Goal: Task Accomplishment & Management: Use online tool/utility

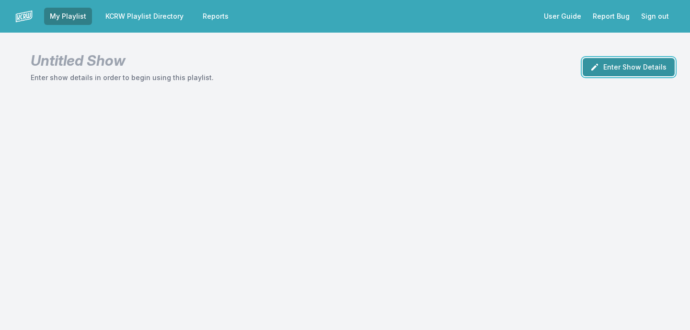
click at [614, 69] on button "Enter Show Details" at bounding box center [629, 67] width 92 height 18
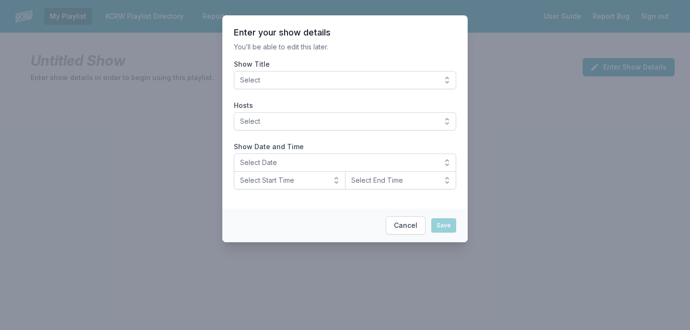
click at [387, 79] on span "Select" at bounding box center [338, 80] width 196 height 10
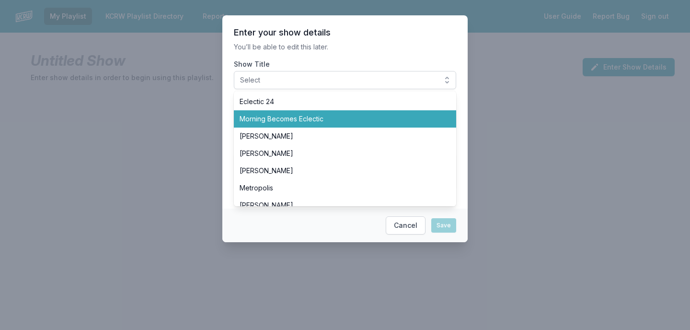
click at [340, 116] on span "Morning Becomes Eclectic" at bounding box center [339, 119] width 199 height 10
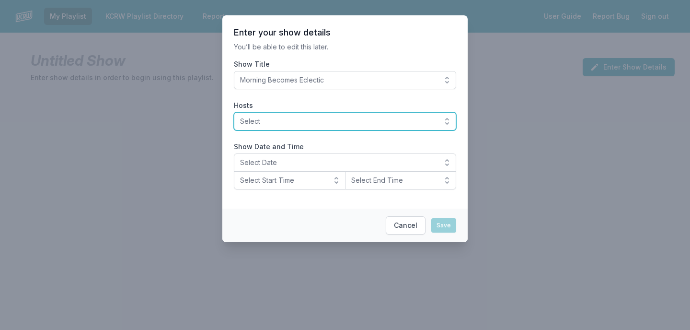
click at [310, 124] on span "Select" at bounding box center [338, 121] width 196 height 10
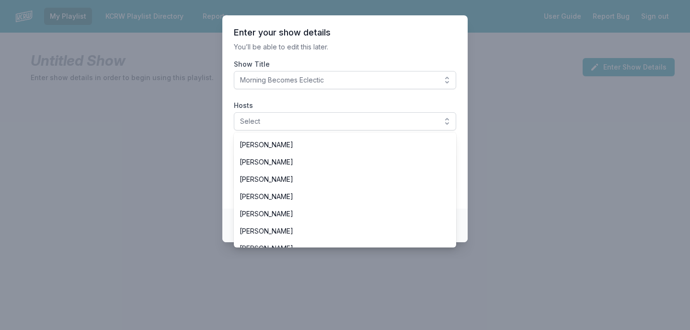
scroll to position [211, 0]
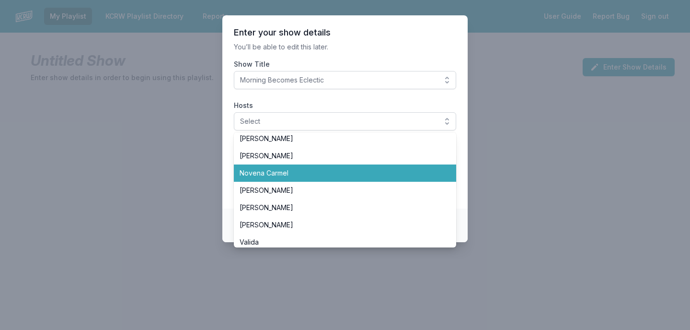
click at [291, 168] on span "Novena Carmel" at bounding box center [339, 173] width 199 height 10
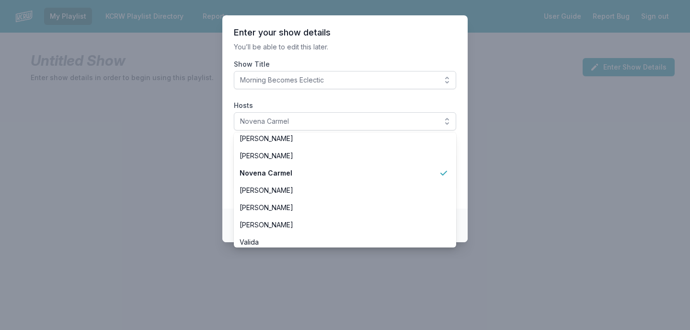
click at [388, 38] on header "Enter your show details" at bounding box center [345, 32] width 222 height 11
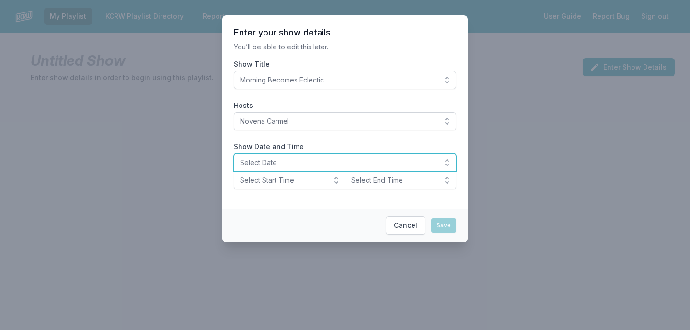
click at [279, 161] on span "Select Date" at bounding box center [338, 163] width 196 height 10
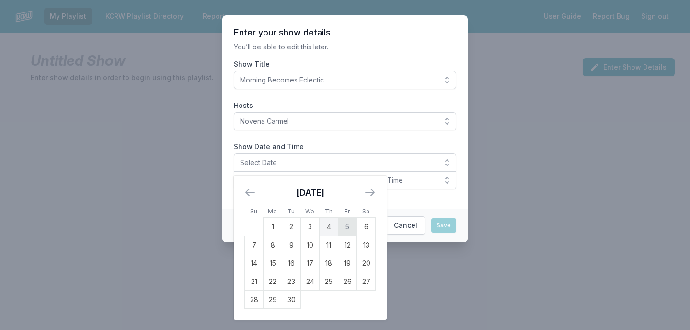
click at [341, 229] on td "5" at bounding box center [347, 227] width 19 height 18
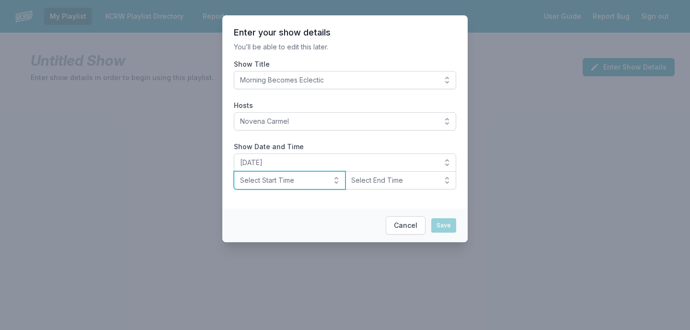
click at [311, 186] on button "Select Start Time" at bounding box center [290, 180] width 112 height 18
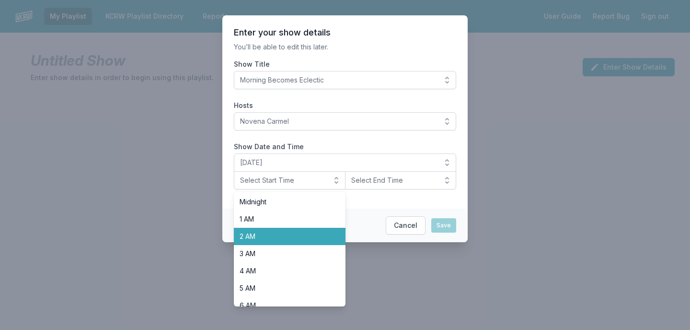
scroll to position [96, 0]
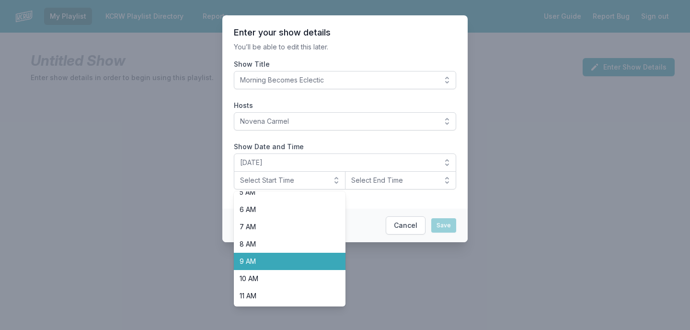
click at [289, 261] on span "9 AM" at bounding box center [284, 261] width 89 height 10
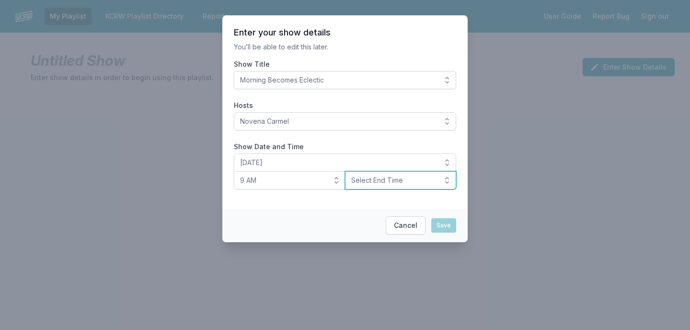
click at [378, 179] on span "Select End Time" at bounding box center [394, 180] width 86 height 10
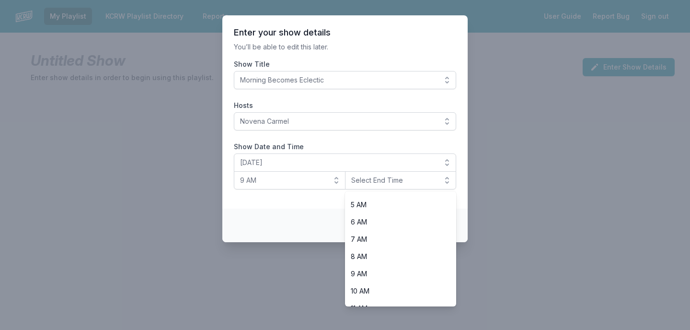
scroll to position [125, 0]
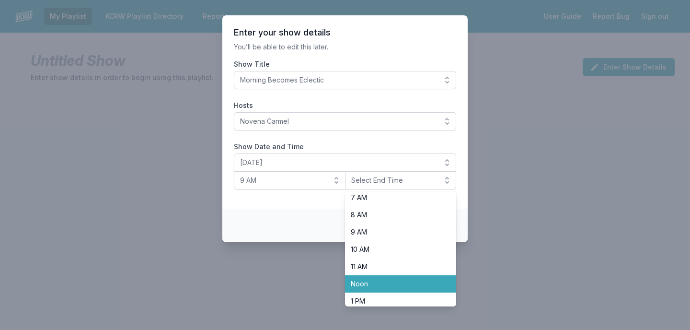
click at [361, 284] on span "Noon" at bounding box center [395, 284] width 89 height 10
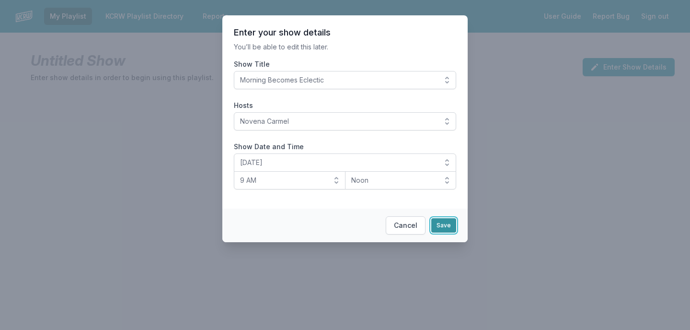
click at [440, 223] on button "Save" at bounding box center [443, 225] width 25 height 14
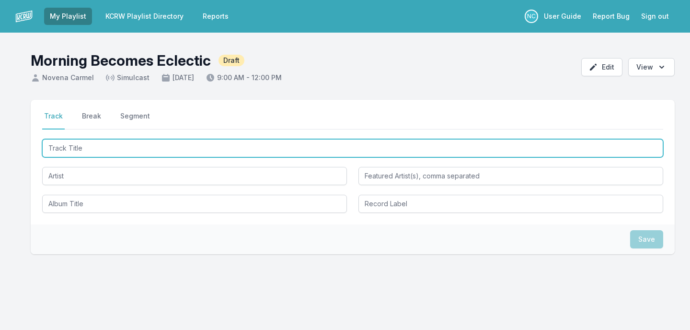
click at [277, 155] on input "Track Title" at bounding box center [352, 148] width 621 height 18
type input "In Your Corner"
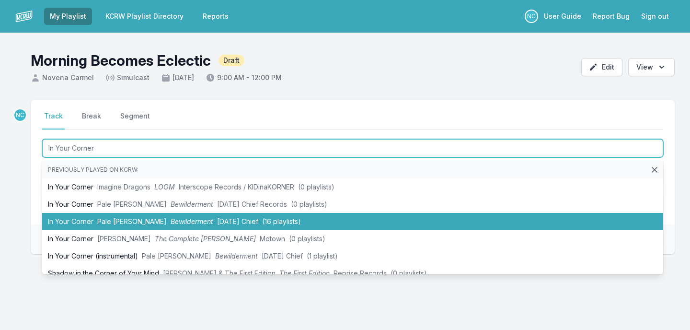
click at [84, 218] on li "In Your Corner Pale [PERSON_NAME] [DATE] Chief (16 playlists)" at bounding box center [352, 221] width 621 height 17
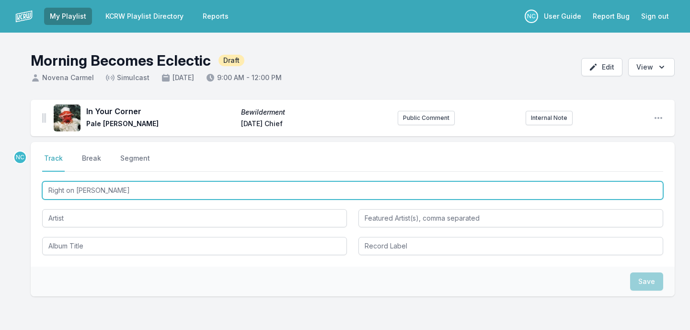
type input "Right on Time"
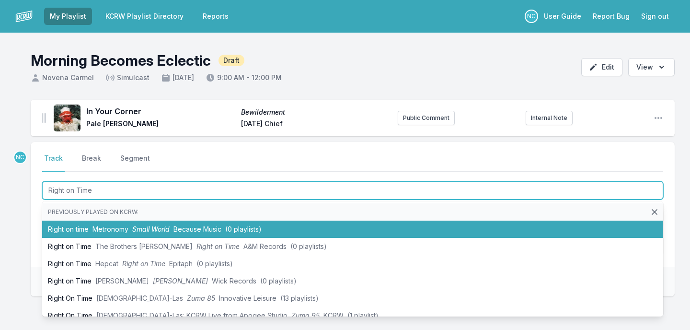
click at [155, 231] on span "Small World" at bounding box center [150, 229] width 37 height 8
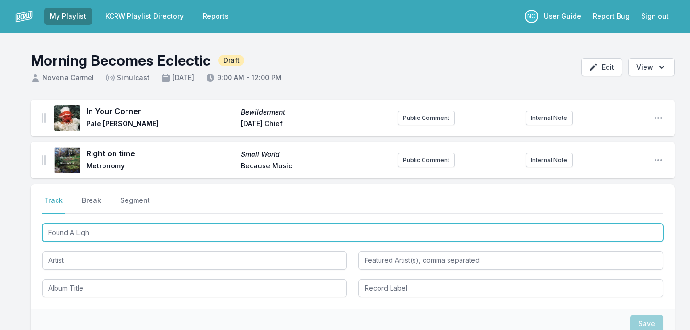
type input "Found A Light"
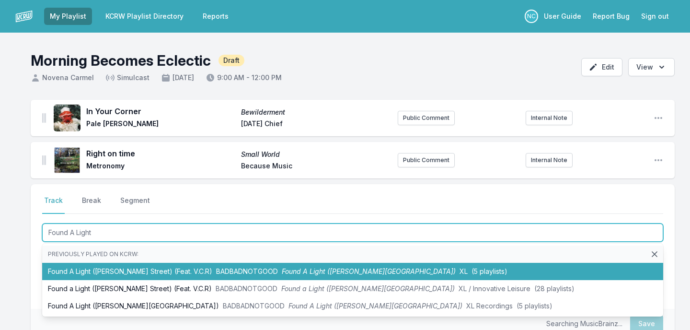
click at [142, 265] on li "Found A Light ([PERSON_NAME] Street) (Feat. V.C.R) BADBADNOTGOOD Found A Light …" at bounding box center [352, 271] width 621 height 17
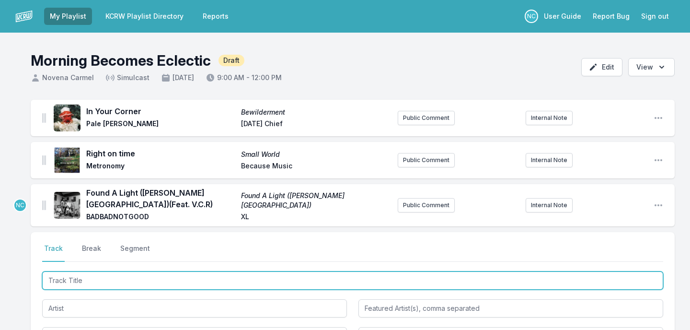
click at [124, 281] on input "Track Title" at bounding box center [352, 280] width 621 height 18
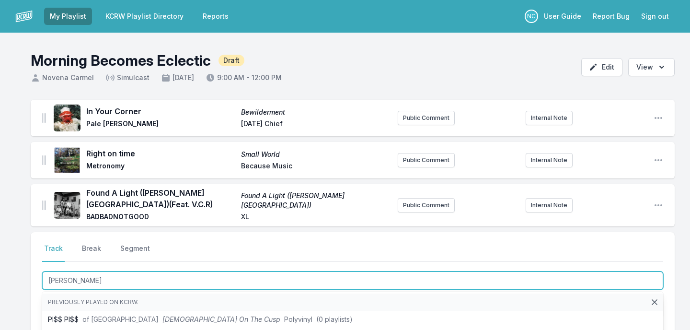
type input "Pia Dance"
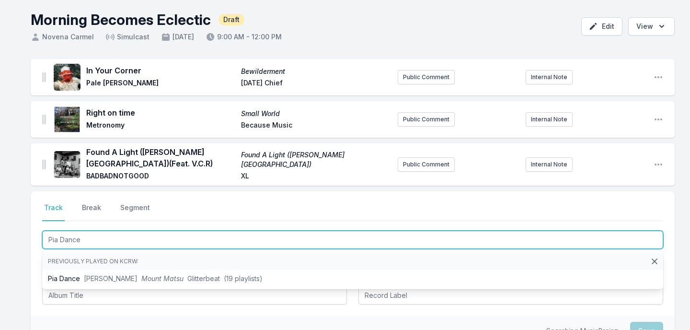
scroll to position [56, 0]
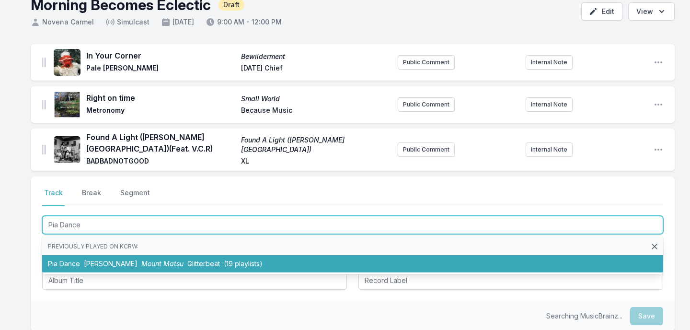
click at [141, 263] on span "Mount Matsu" at bounding box center [162, 263] width 42 height 8
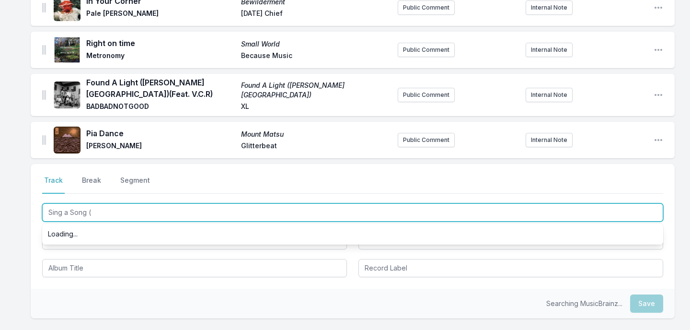
scroll to position [0, 0]
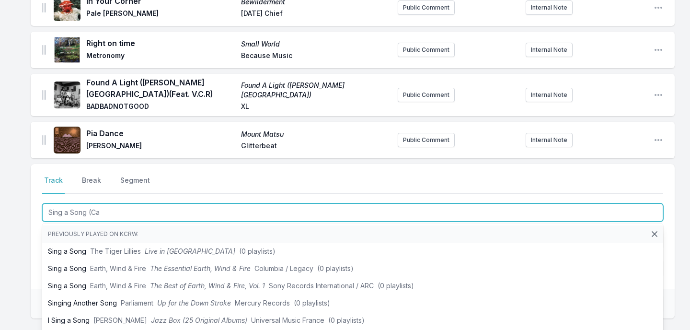
type input "Sing a Song (Can"
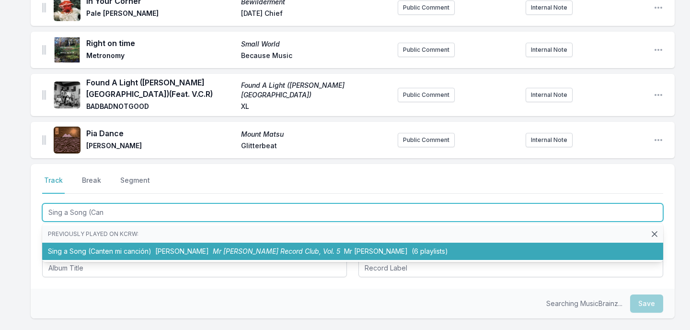
click at [120, 251] on li "Sing a Song (Canten mi canción) [PERSON_NAME] Mr [PERSON_NAME] Record Club, Vol…" at bounding box center [352, 250] width 621 height 17
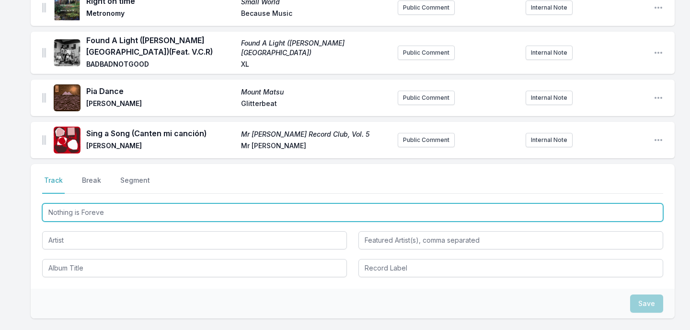
type input "Nothing is Forever"
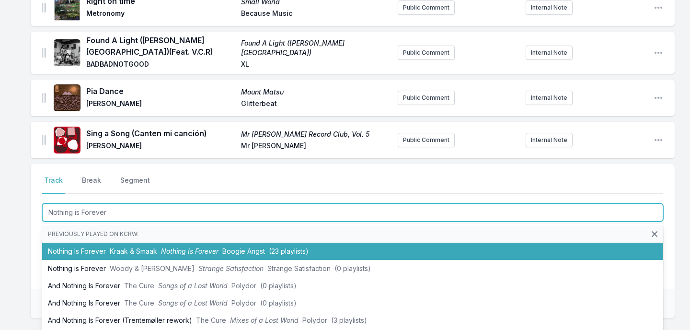
click at [115, 243] on li "Nothing Is Forever [PERSON_NAME] & Smaak Nothing Is Forever Boogie Angst (23 pl…" at bounding box center [352, 250] width 621 height 17
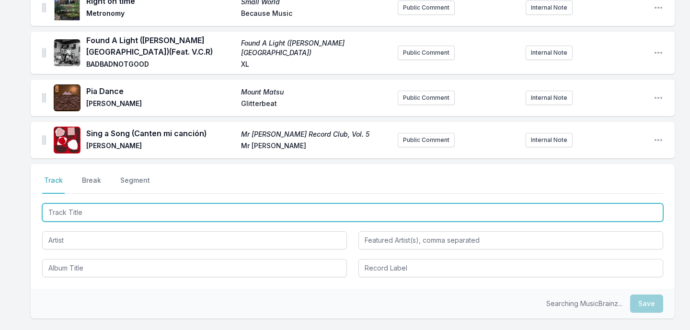
scroll to position [195, 0]
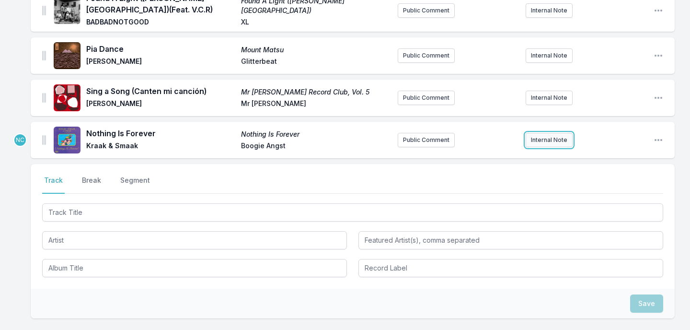
click at [557, 137] on button "Internal Note" at bounding box center [549, 140] width 47 height 14
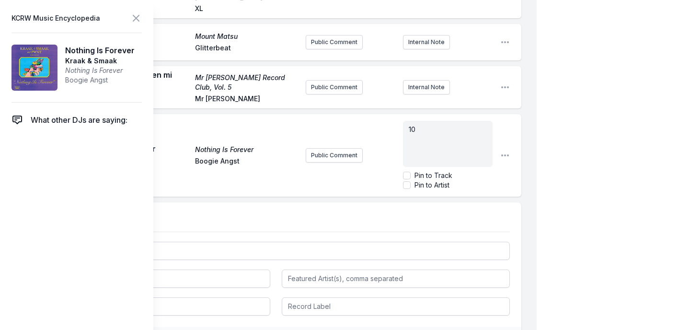
scroll to position [185, 0]
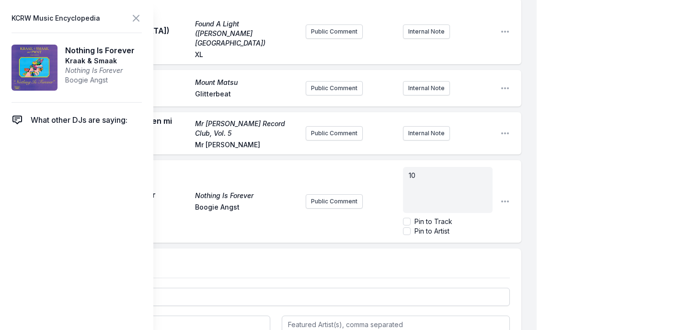
click at [594, 161] on div "My Playlist KCRW Playlist Directory Reports NC User Guide Report Bug Sign out M…" at bounding box center [345, 154] width 690 height 679
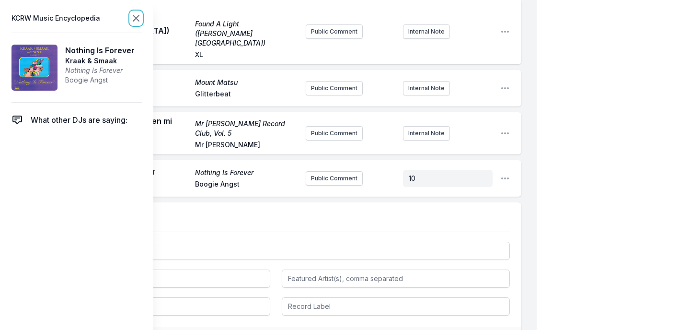
click at [134, 21] on icon at bounding box center [135, 17] width 11 height 11
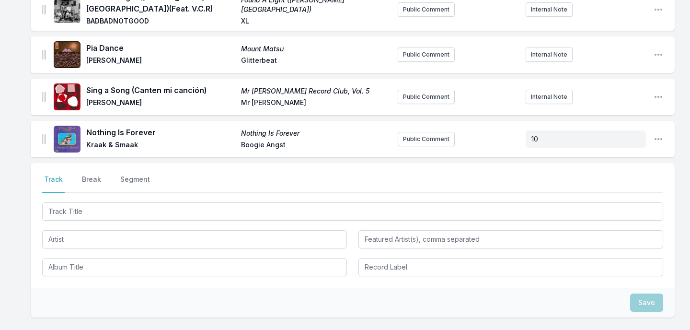
scroll to position [241, 0]
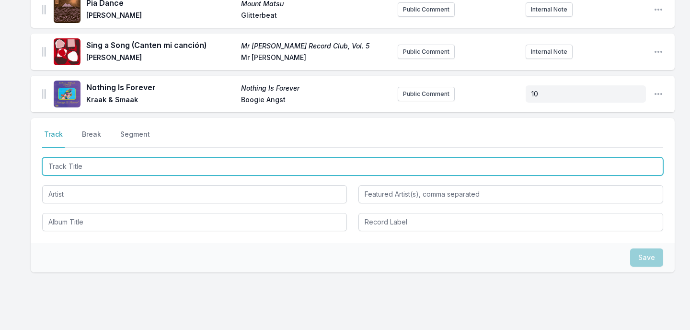
click at [192, 170] on input "Track Title" at bounding box center [352, 166] width 621 height 18
type input "Nice Shoes"
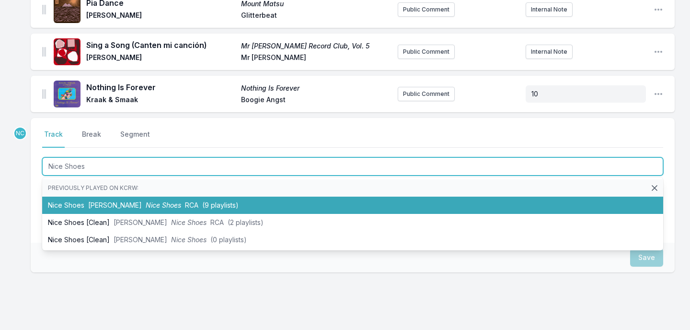
click at [123, 209] on li "Nice Shoes [PERSON_NAME] Nice Shoes RCA (9 playlists)" at bounding box center [352, 204] width 621 height 17
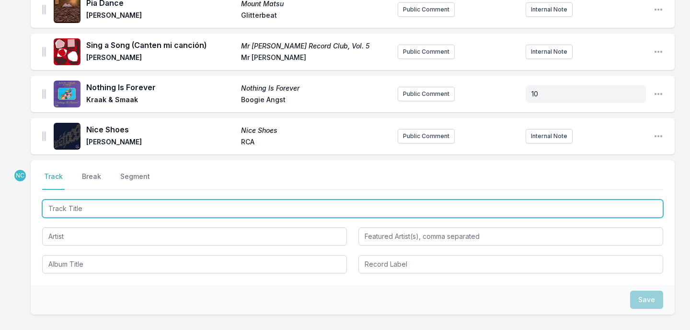
scroll to position [283, 0]
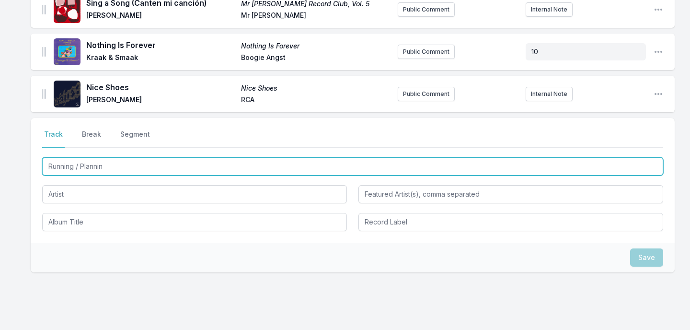
type input "Running / Planning"
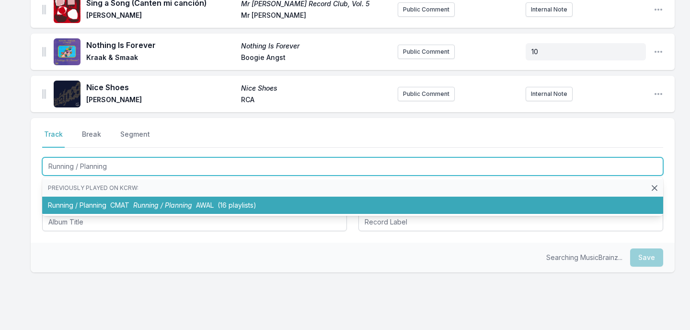
click at [96, 204] on li "Running / Planning CMAT Running / Planning AWAL (16 playlists)" at bounding box center [352, 204] width 621 height 17
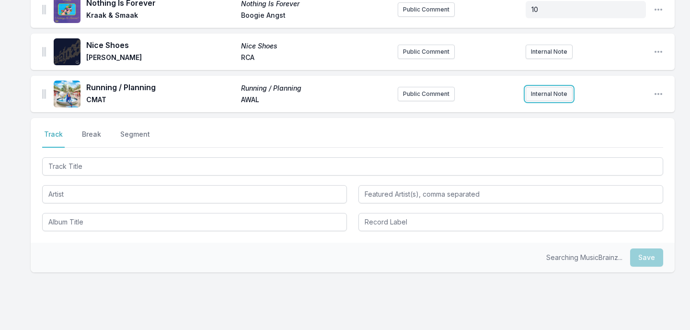
click at [542, 89] on button "Internal Note" at bounding box center [549, 94] width 47 height 14
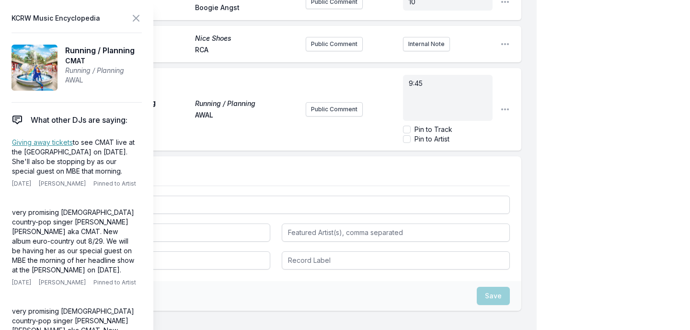
scroll to position [315, 0]
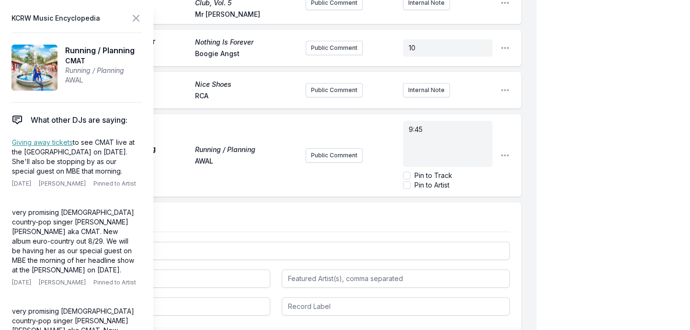
click at [650, 99] on div "My Playlist KCRW Playlist Directory Reports NC User Guide Report Bug Sign out M…" at bounding box center [345, 67] width 690 height 764
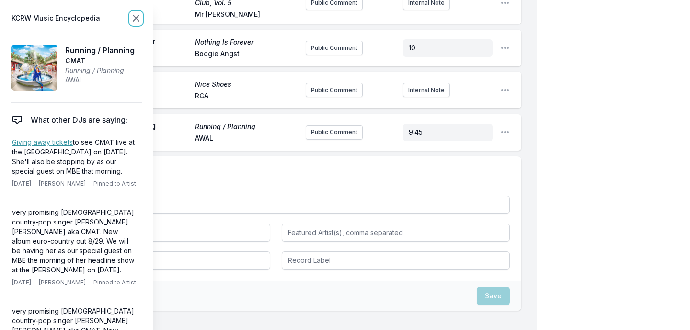
click at [137, 18] on icon at bounding box center [136, 18] width 6 height 6
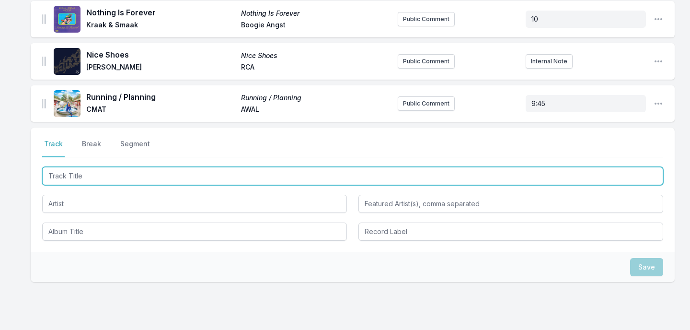
click at [104, 168] on input "Track Title" at bounding box center [352, 176] width 621 height 18
type input "Dancing2"
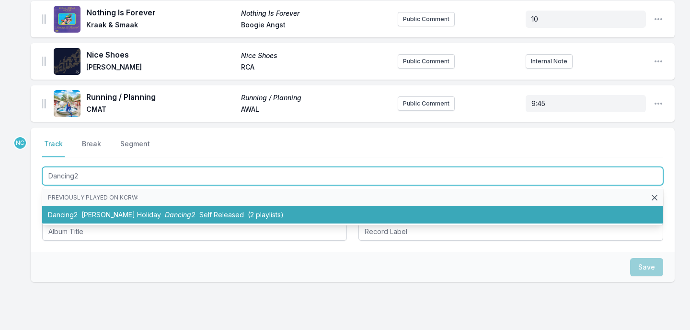
click at [74, 212] on li "Dancing2 [PERSON_NAME] Holiday Dancing2 Self Released (2 playlists)" at bounding box center [352, 214] width 621 height 17
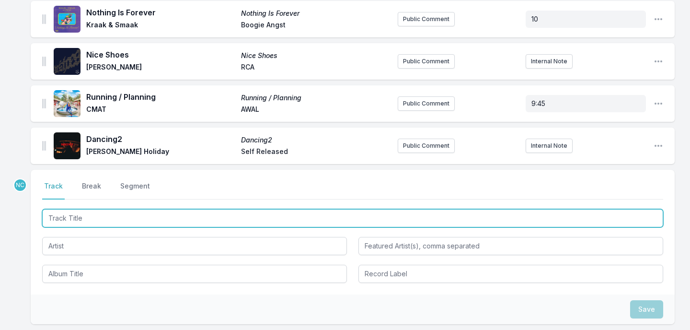
scroll to position [357, 0]
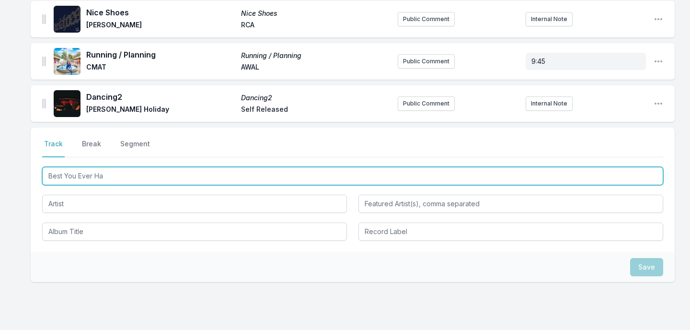
type input "Best You Ever Had"
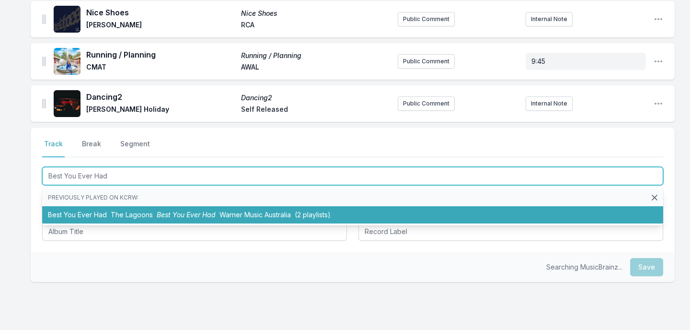
click at [78, 218] on li "Best You Ever Had The Lagoons Best You Ever Had Warner Music [GEOGRAPHIC_DATA] …" at bounding box center [352, 214] width 621 height 17
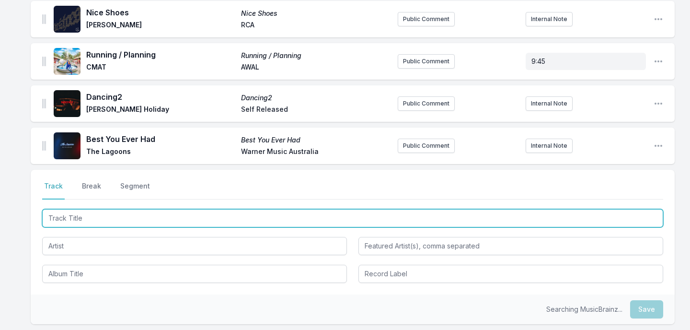
scroll to position [400, 0]
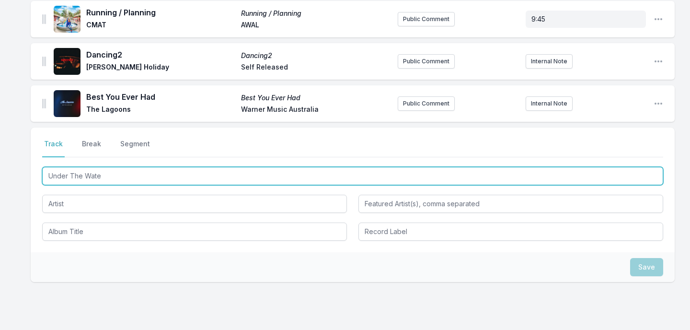
type input "Under The Water"
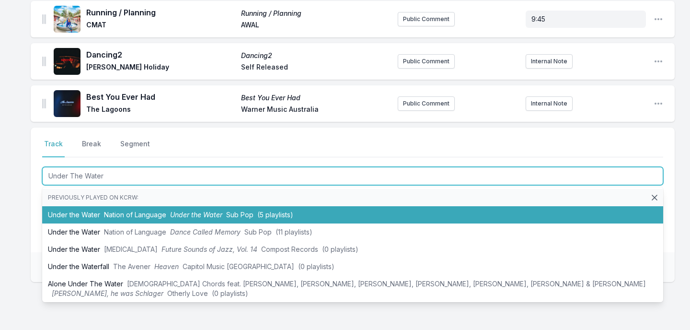
click at [77, 218] on li "Under the Water Nation of Language Under the Water Sub Pop (5 playlists)" at bounding box center [352, 214] width 621 height 17
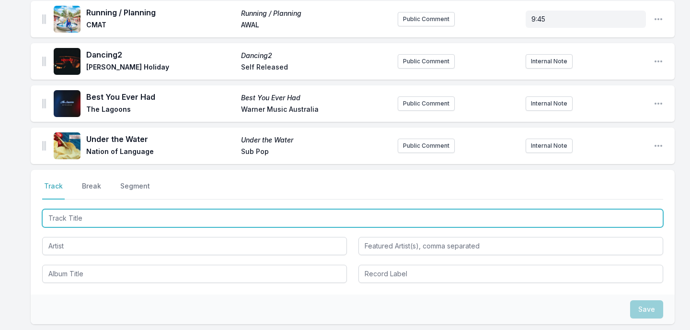
scroll to position [442, 0]
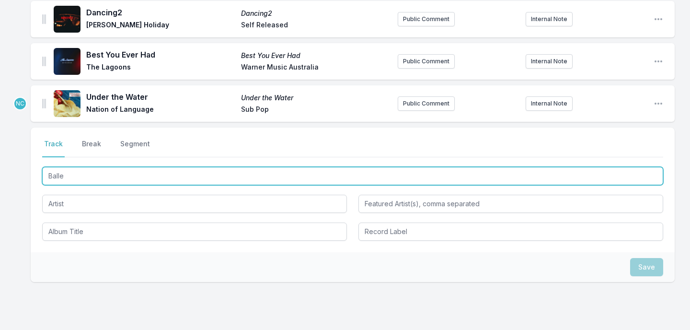
type input "Ballet"
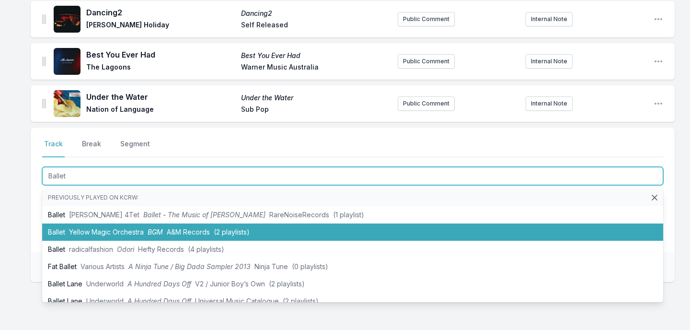
click at [77, 229] on span "Yellow Magic Orchestra" at bounding box center [106, 232] width 75 height 8
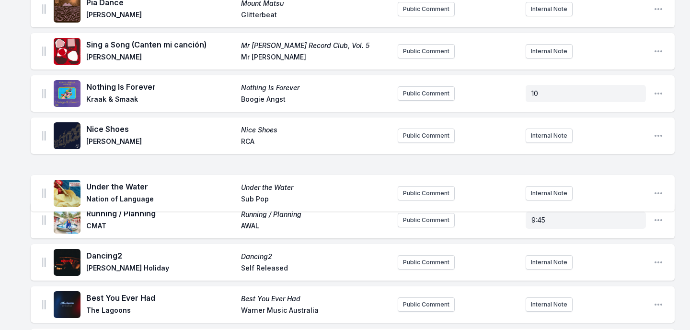
scroll to position [241, 0]
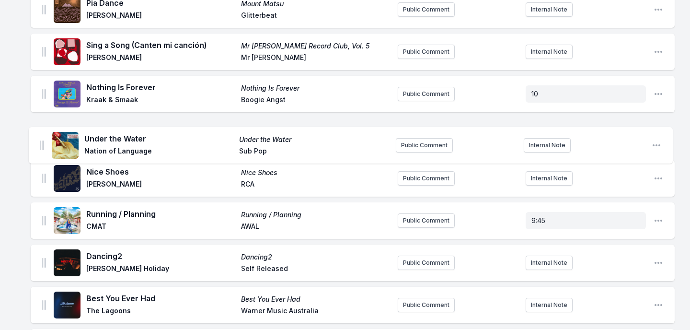
drag, startPoint x: 43, startPoint y: 204, endPoint x: 40, endPoint y: 143, distance: 61.4
click at [40, 143] on ul "In Your Corner Bewilderment Pale [PERSON_NAME][DATE] Chief Public Comment Inter…" at bounding box center [353, 112] width 644 height 506
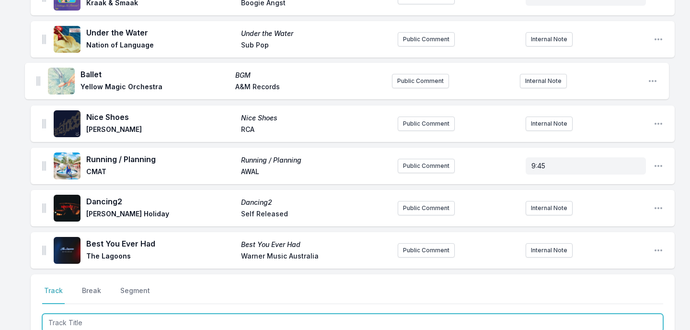
scroll to position [330, 0]
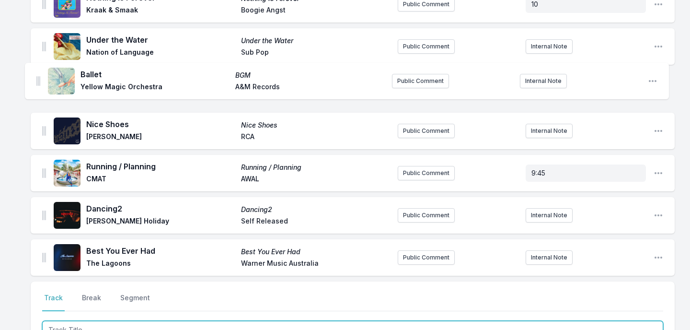
drag, startPoint x: 43, startPoint y: 246, endPoint x: 37, endPoint y: 74, distance: 172.1
click at [37, 74] on ul "In Your Corner Bewilderment Pale [PERSON_NAME][DATE] Chief Public Comment Inter…" at bounding box center [353, 23] width 644 height 506
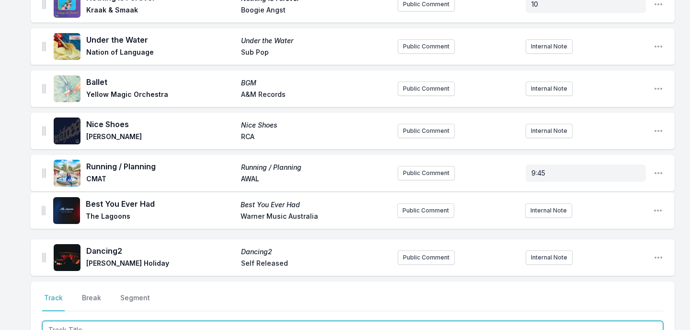
scroll to position [331, 0]
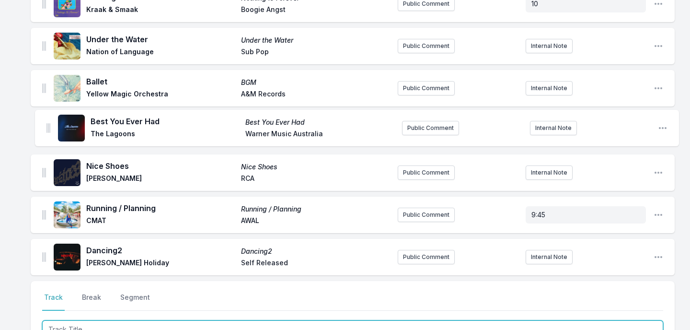
drag, startPoint x: 46, startPoint y: 256, endPoint x: 49, endPoint y: 124, distance: 132.3
click at [49, 124] on ul "In Your Corner Bewilderment Pale [PERSON_NAME][DATE] Chief Public Comment Inter…" at bounding box center [353, 22] width 644 height 506
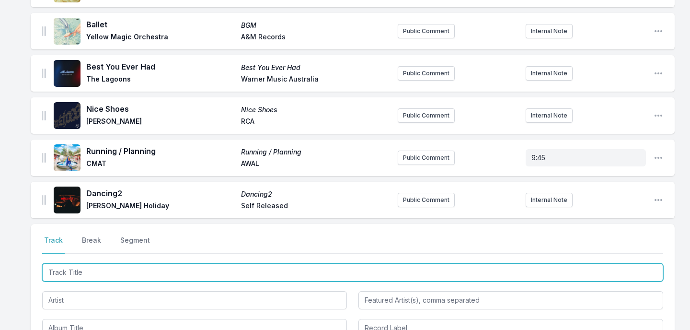
scroll to position [457, 0]
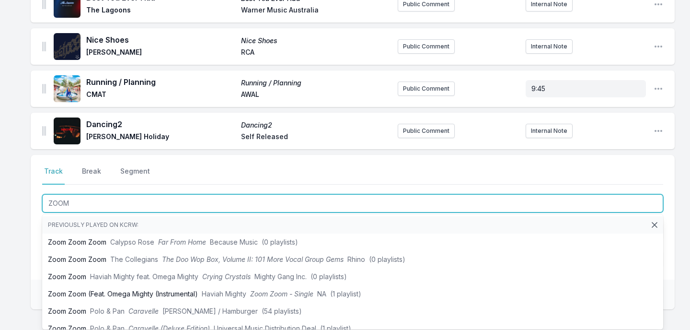
type input "ZOOM"
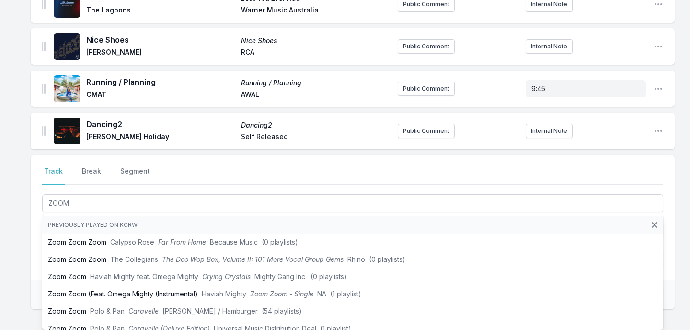
click at [22, 252] on div "In Your Corner Bewilderment Pale [PERSON_NAME][DATE] Chief Public Comment Inter…" at bounding box center [345, 22] width 690 height 758
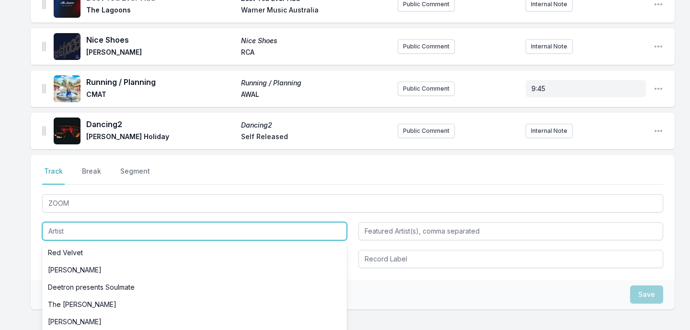
click at [73, 231] on input "Artist" at bounding box center [194, 231] width 305 height 18
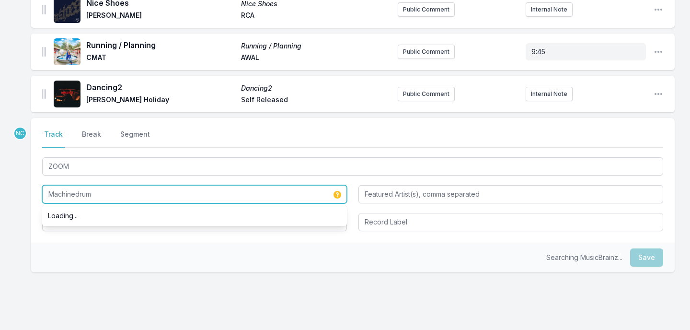
scroll to position [502, 0]
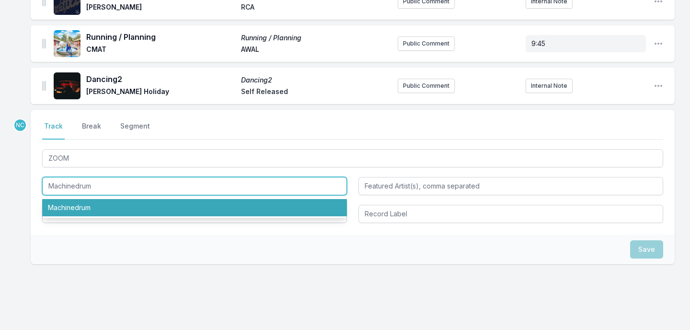
click at [77, 206] on li "Machinedrum" at bounding box center [194, 207] width 305 height 17
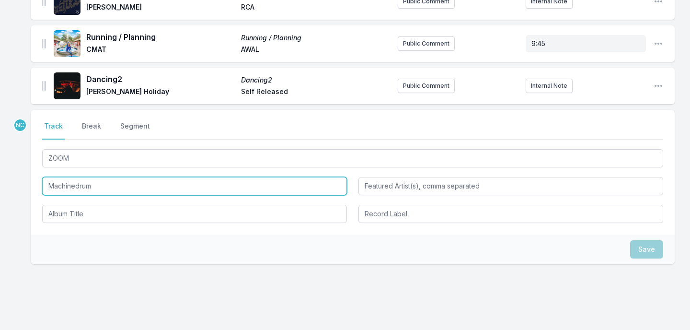
type input "Machinedrum"
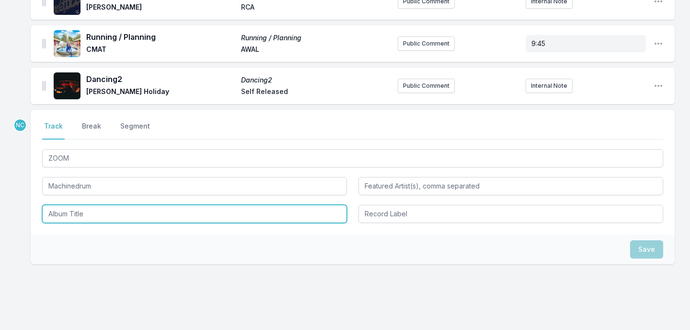
click at [75, 215] on input "Album Title" at bounding box center [194, 214] width 305 height 18
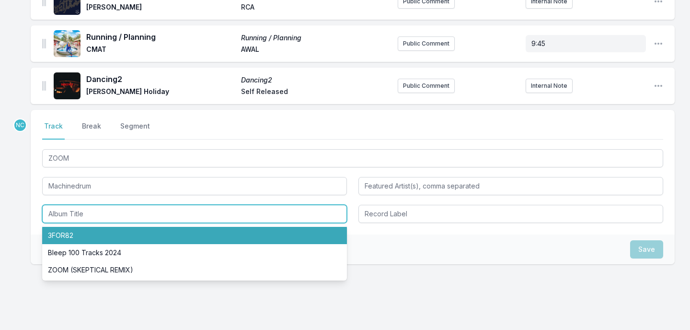
click at [75, 232] on li "3FOR82" at bounding box center [194, 235] width 305 height 17
type input "3FOR82"
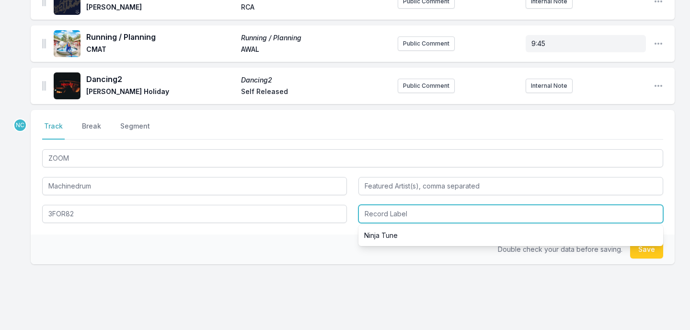
click at [445, 208] on input "Record Label" at bounding box center [510, 214] width 305 height 18
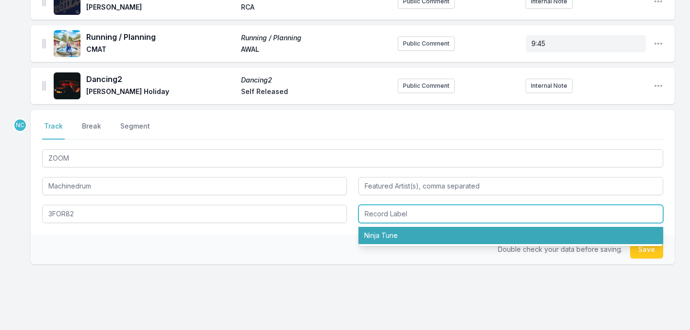
click at [429, 229] on li "Ninja Tune" at bounding box center [510, 235] width 305 height 17
type input "Ninja Tune"
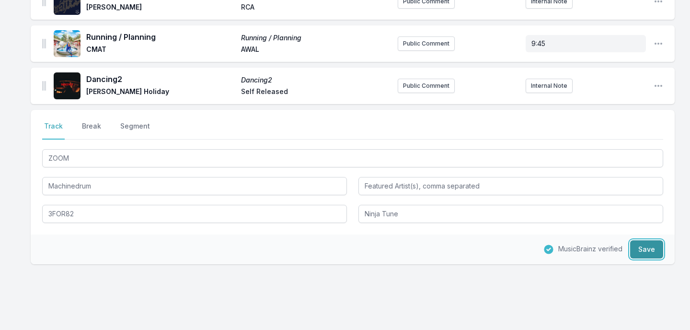
click at [644, 252] on button "Save" at bounding box center [646, 249] width 33 height 18
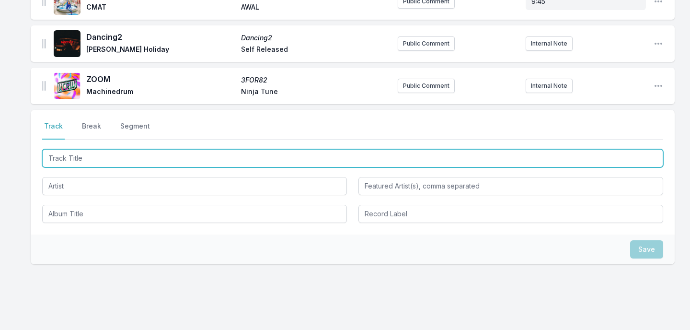
click at [321, 161] on input "Track Title" at bounding box center [352, 158] width 621 height 18
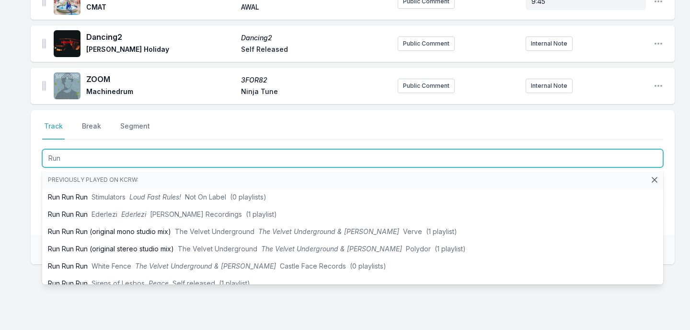
type input "Run"
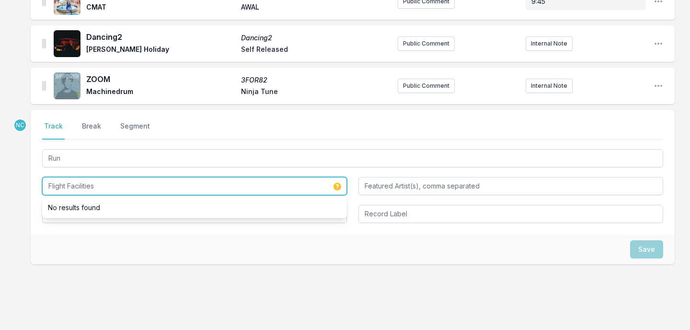
type input "Flight Facilities"
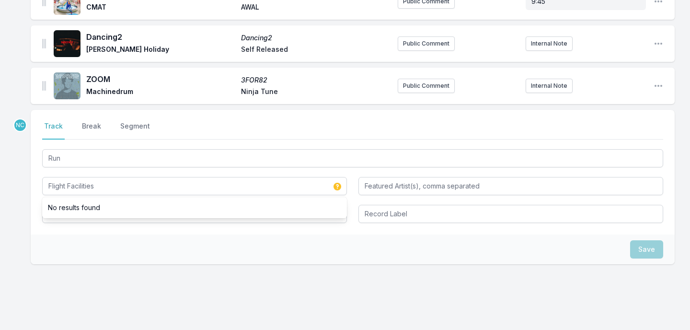
click at [253, 237] on div "Save" at bounding box center [353, 249] width 644 height 30
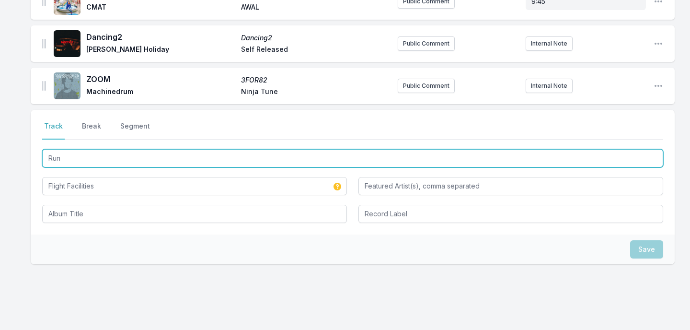
click at [239, 160] on input "Run" at bounding box center [352, 158] width 621 height 18
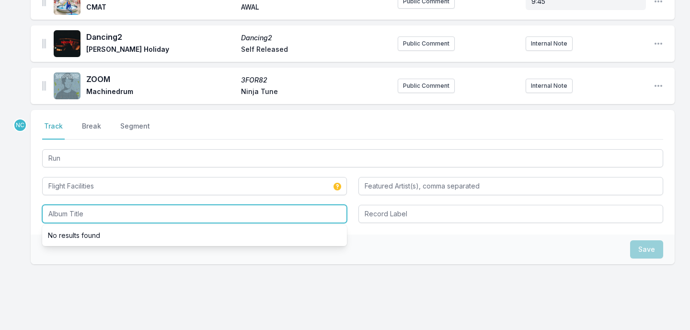
click at [190, 217] on input "Album Title" at bounding box center [194, 214] width 305 height 18
paste input "Run"
type input "Run"
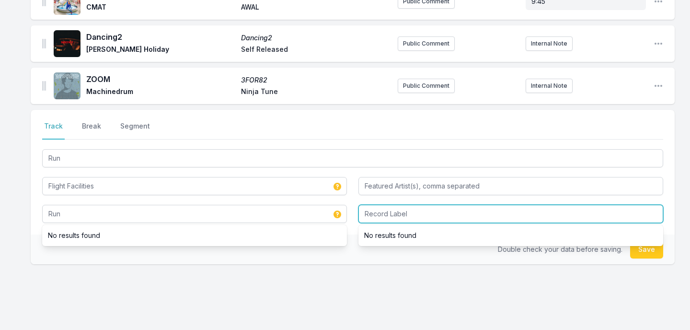
click at [445, 209] on input "Record Label" at bounding box center [510, 214] width 305 height 18
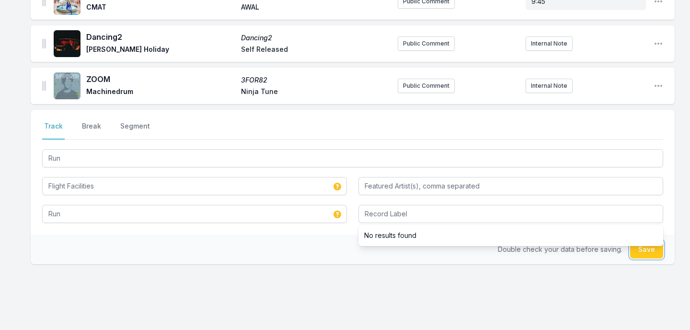
click at [646, 250] on button "Save" at bounding box center [646, 249] width 33 height 18
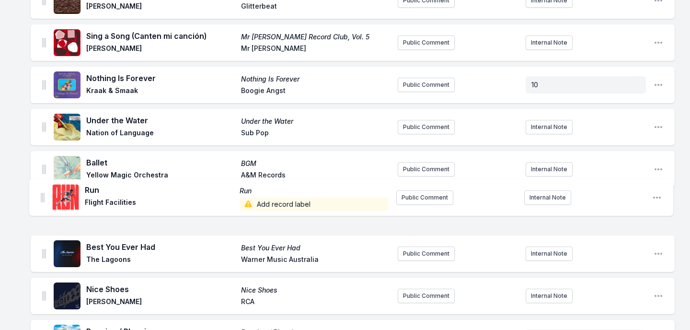
scroll to position [271, 0]
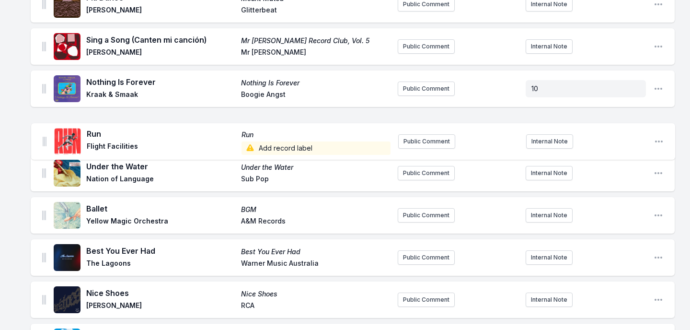
drag, startPoint x: 44, startPoint y: 232, endPoint x: 44, endPoint y: 127, distance: 104.4
click at [44, 127] on ul "In Your Corner Bewilderment Pale [PERSON_NAME][DATE] Chief Public Comment Inter…" at bounding box center [353, 149] width 644 height 590
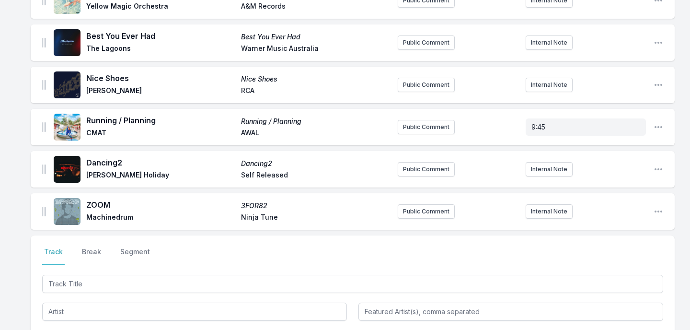
scroll to position [572, 0]
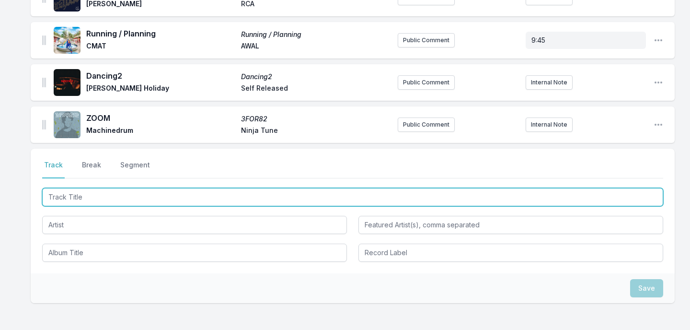
click at [60, 196] on input "Track Title" at bounding box center [352, 197] width 621 height 18
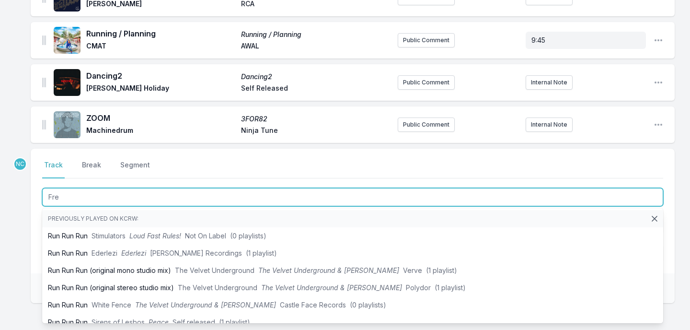
type input "Free"
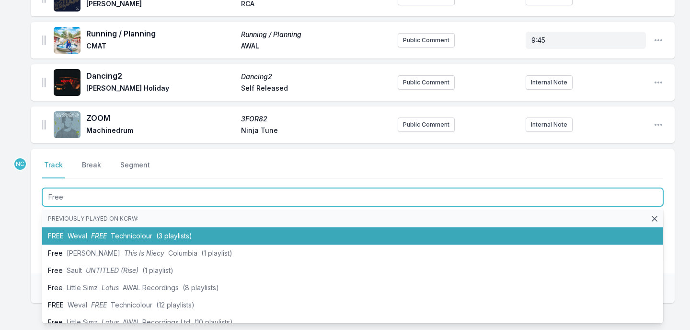
click at [67, 233] on li "FREE Weval FREE Technicolour (3 playlists)" at bounding box center [352, 235] width 621 height 17
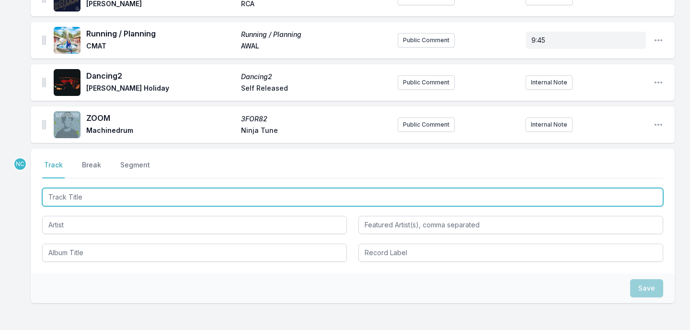
scroll to position [614, 0]
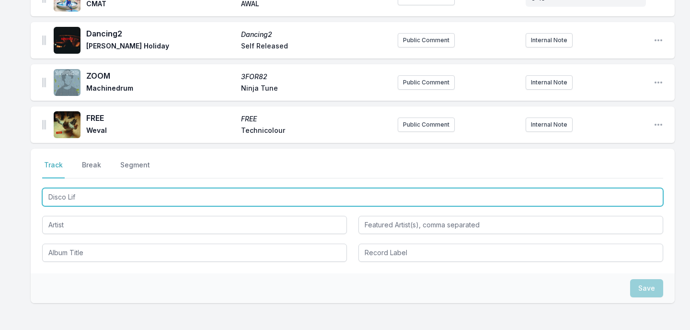
type input "Disco Life"
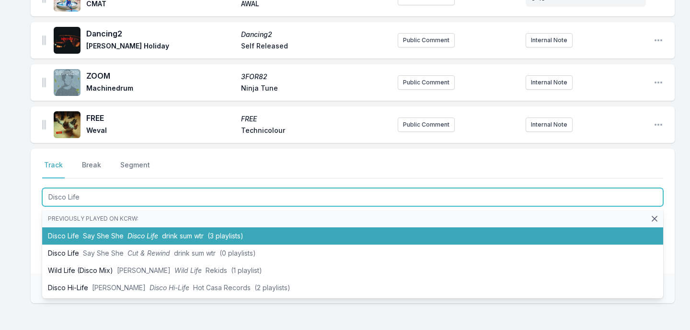
click at [57, 238] on li "Disco Life Say She She Disco Life drink sum wtr (3 playlists)" at bounding box center [352, 235] width 621 height 17
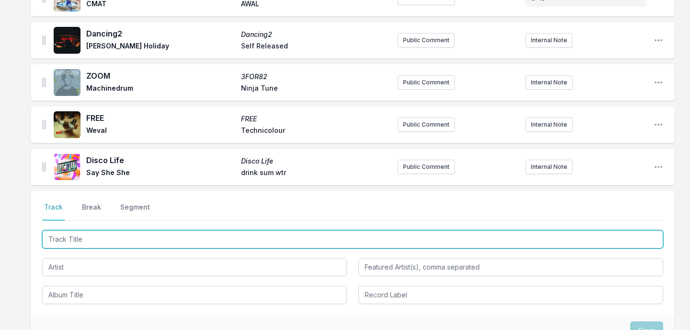
scroll to position [656, 0]
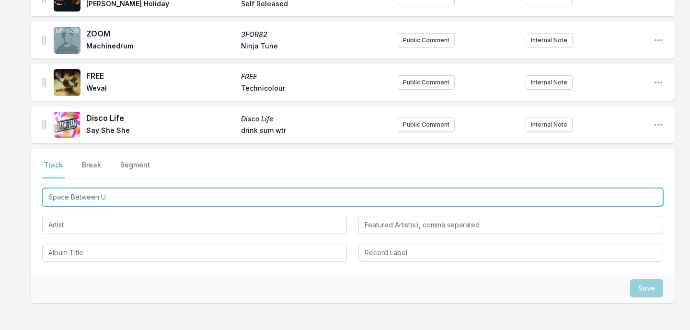
type input "Space Between Us"
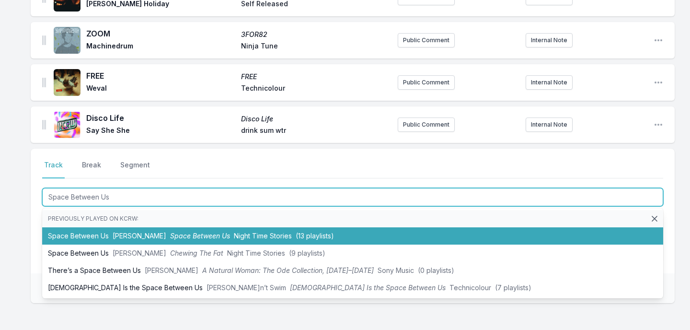
click at [71, 237] on li "Space Between Us [PERSON_NAME] Space Between Us Night Time Stories (13 playlist…" at bounding box center [352, 235] width 621 height 17
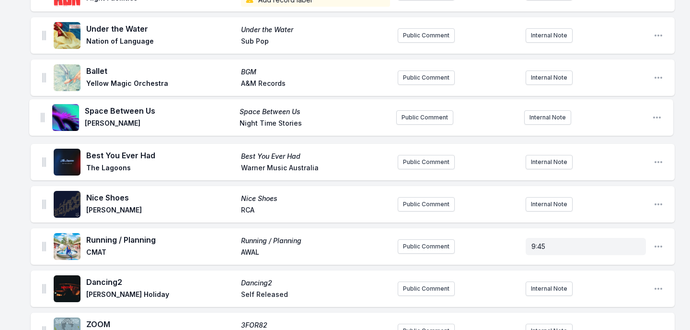
scroll to position [408, 0]
drag, startPoint x: 42, startPoint y: 126, endPoint x: 41, endPoint y: 115, distance: 11.1
click at [41, 115] on ul "In Your Corner Bewilderment Pale [PERSON_NAME][DATE] Chief Public Comment Inter…" at bounding box center [353, 75] width 644 height 717
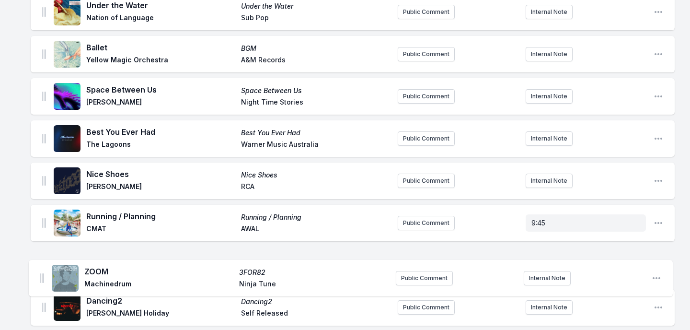
scroll to position [434, 0]
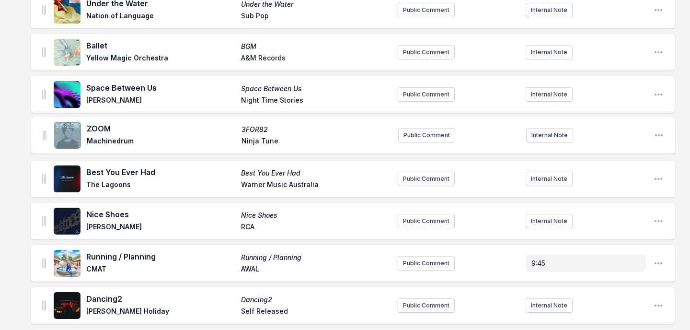
drag, startPoint x: 45, startPoint y: 302, endPoint x: 46, endPoint y: 128, distance: 174.4
click at [46, 128] on ul "In Your Corner Bewilderment Pale [PERSON_NAME][DATE] Chief Public Comment Inter…" at bounding box center [353, 49] width 644 height 717
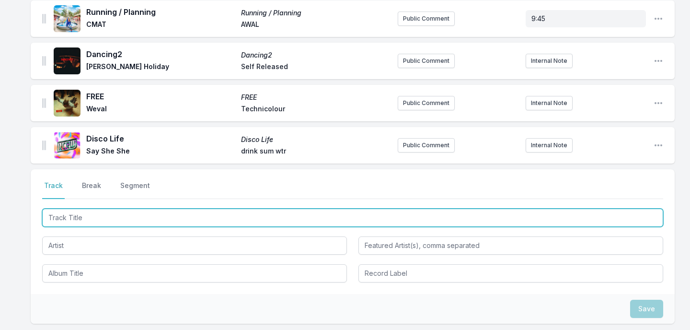
scroll to position [701, 0]
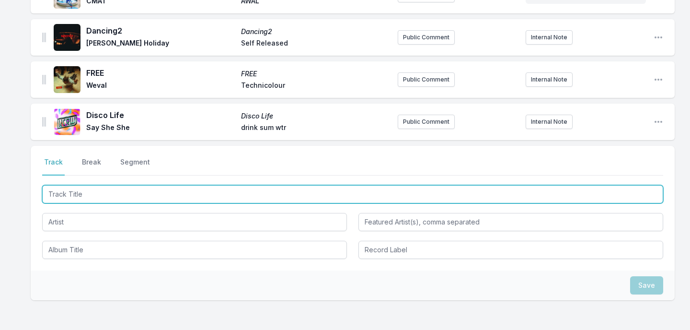
click at [231, 194] on input "Track Title" at bounding box center [352, 194] width 621 height 18
type input "Yougotmefeeling"
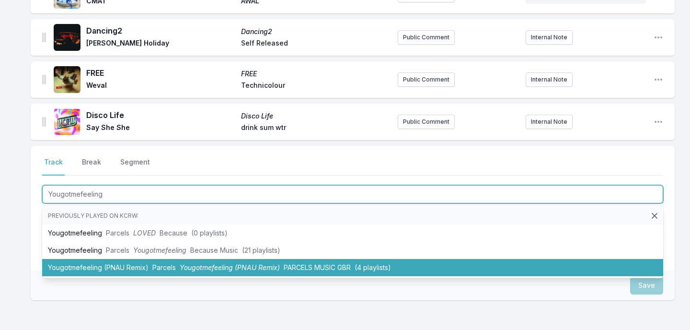
click at [211, 264] on span "Yougotmefeeling (PNAU Remix)" at bounding box center [230, 267] width 100 height 8
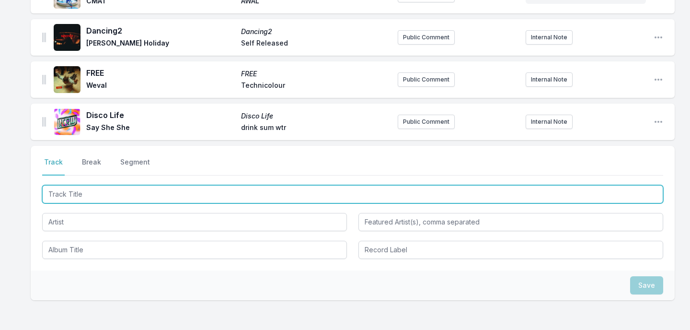
scroll to position [744, 0]
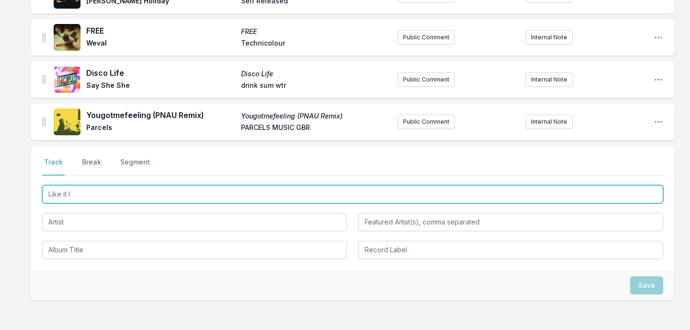
type input "Like it Is"
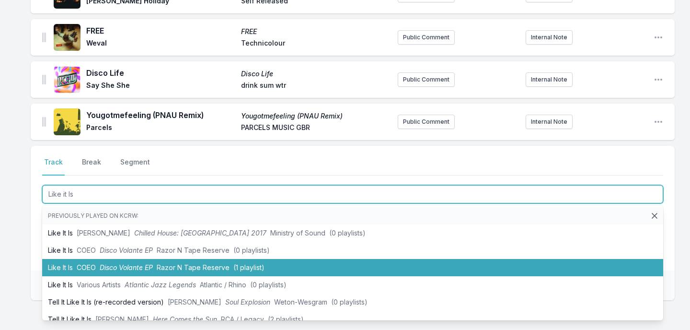
click at [193, 264] on span "Razor N Tape Reserve" at bounding box center [193, 267] width 73 height 8
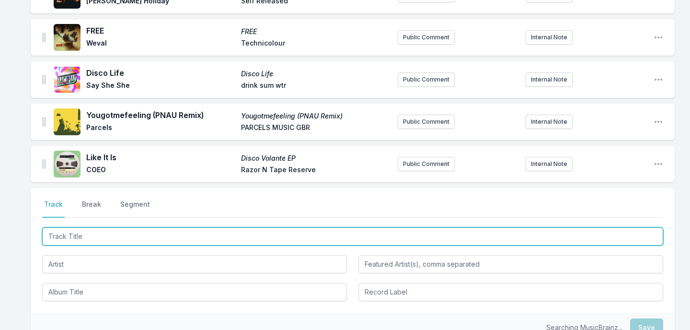
scroll to position [786, 0]
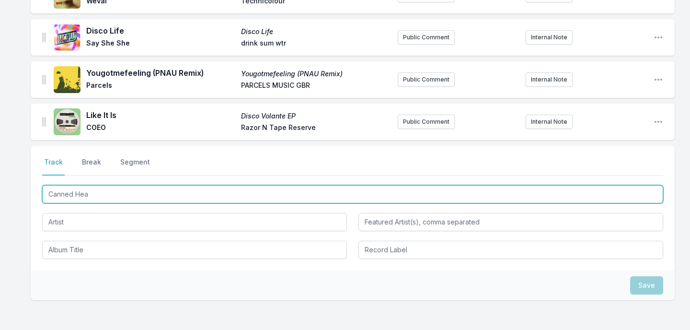
type input "Canned Heat"
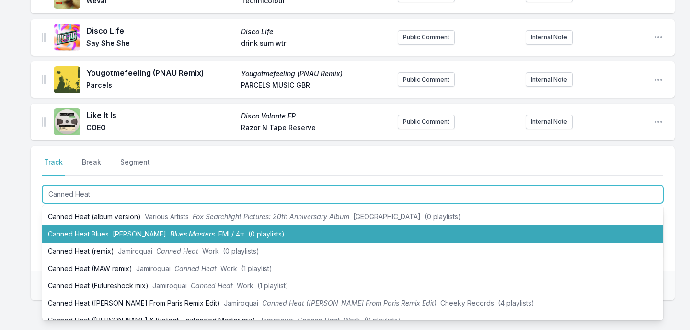
scroll to position [93, 0]
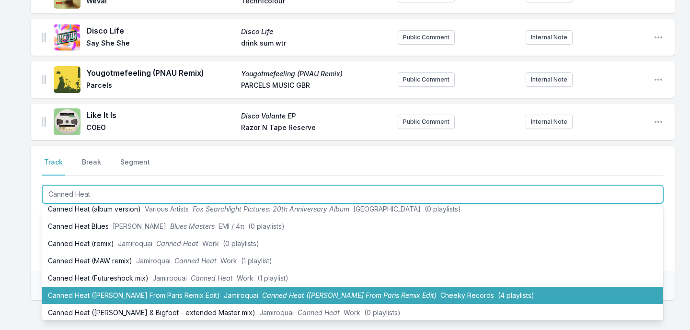
click at [184, 299] on li "Canned Heat ([PERSON_NAME] From Paris Remix Edit) Jamiroquai Canned Heat ([PERS…" at bounding box center [352, 295] width 621 height 17
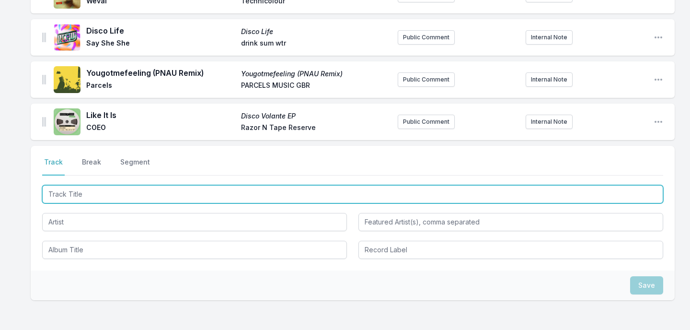
scroll to position [834, 0]
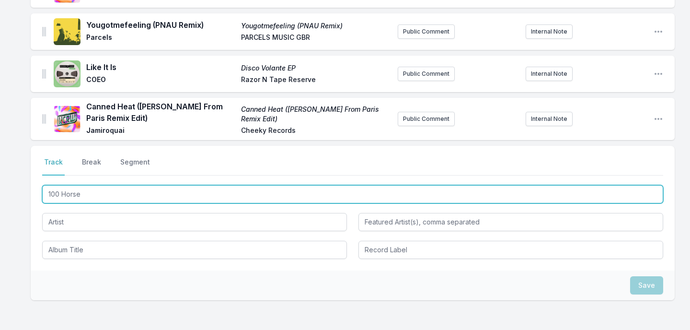
type input "100 Horses"
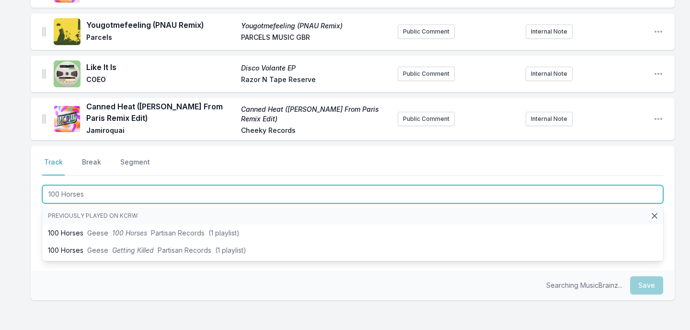
scroll to position [0, 0]
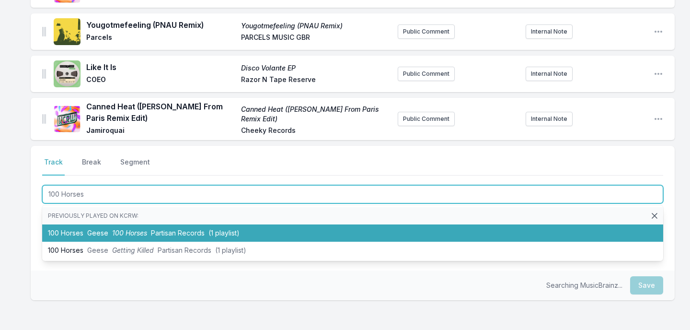
click at [192, 234] on span "Partisan Records" at bounding box center [178, 233] width 54 height 8
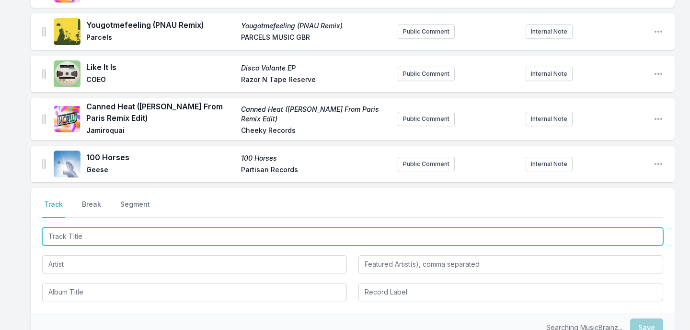
scroll to position [876, 0]
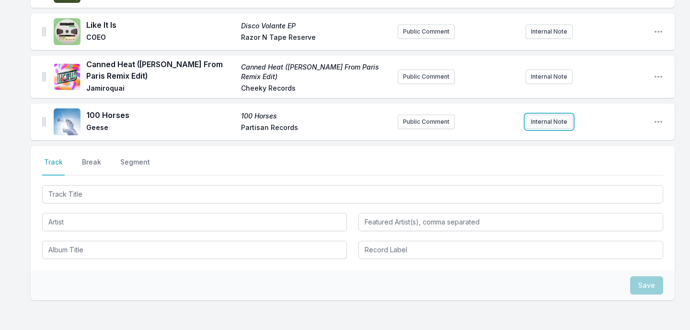
click at [549, 122] on button "Internal Note" at bounding box center [549, 122] width 47 height 14
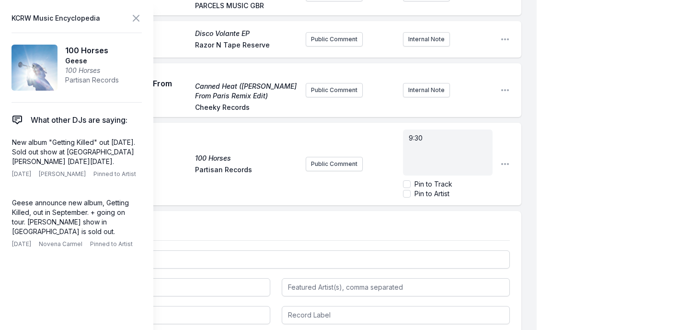
scroll to position [866, 0]
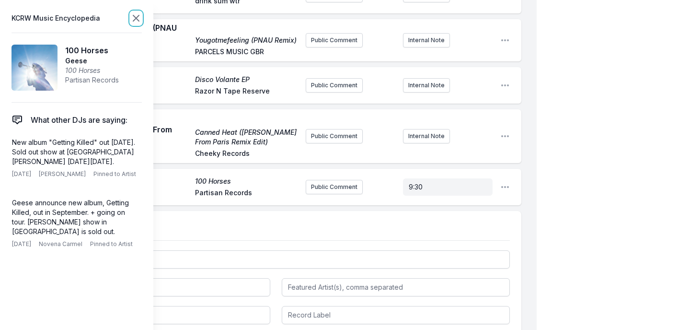
click at [136, 22] on icon at bounding box center [135, 17] width 11 height 11
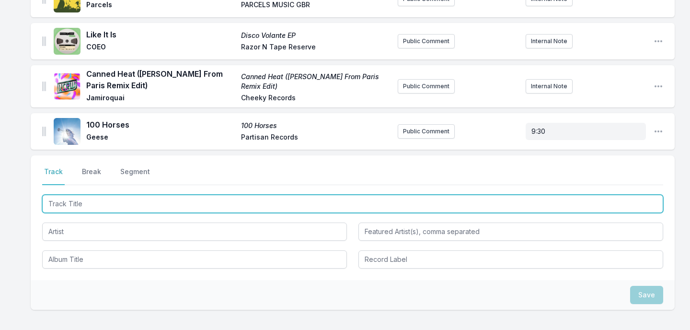
click at [69, 200] on input "Track Title" at bounding box center [352, 204] width 621 height 18
type input "Chateau Blue"
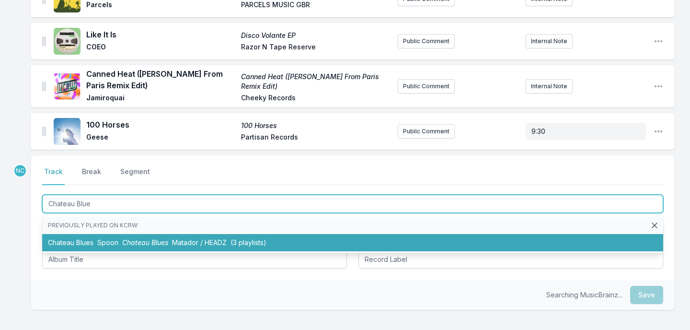
click at [68, 240] on li "Chateau Blues Spoon Chateau Blues Matador / HEADZ (3 playlists)" at bounding box center [352, 242] width 621 height 17
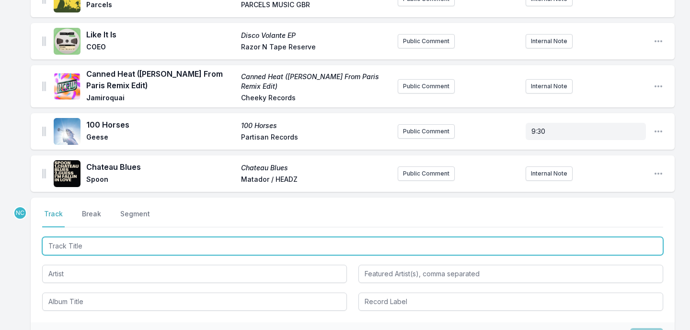
scroll to position [908, 0]
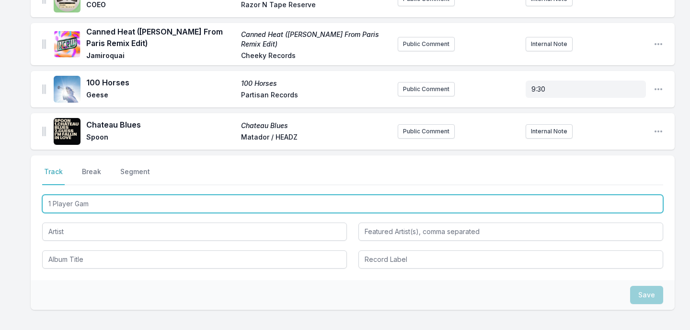
type input "1 Player Game"
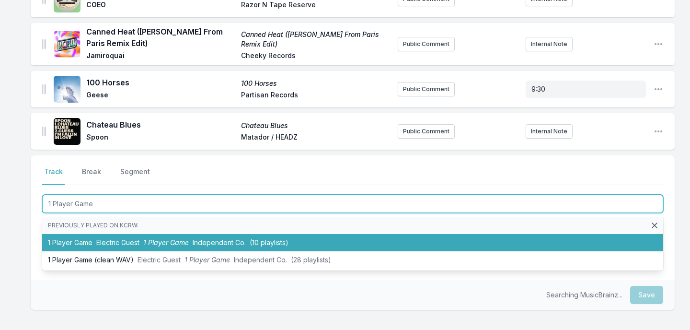
click at [68, 242] on li "1 Player Game Electric Guest 1 Player Game Independent Co. (10 playlists)" at bounding box center [352, 242] width 621 height 17
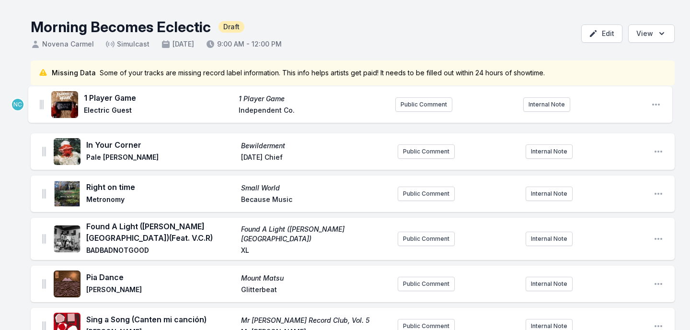
scroll to position [0, 0]
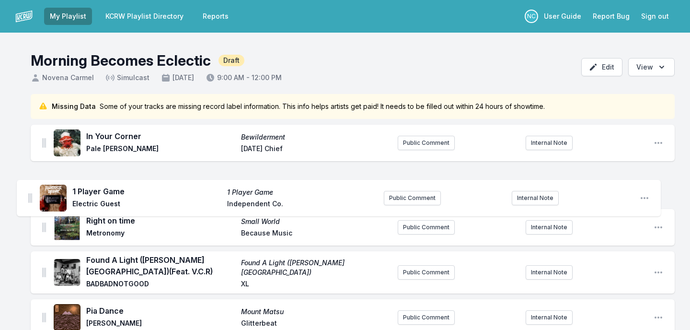
drag, startPoint x: 45, startPoint y: 130, endPoint x: 29, endPoint y: 191, distance: 62.9
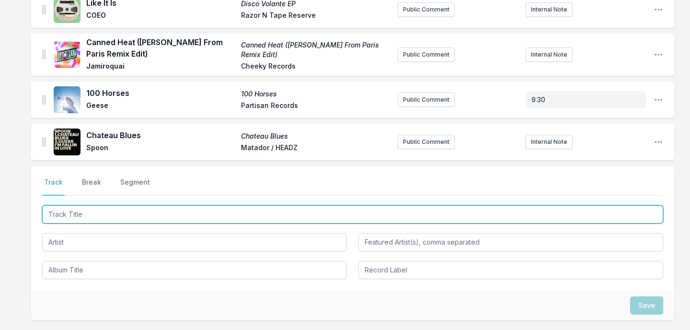
scroll to position [949, 0]
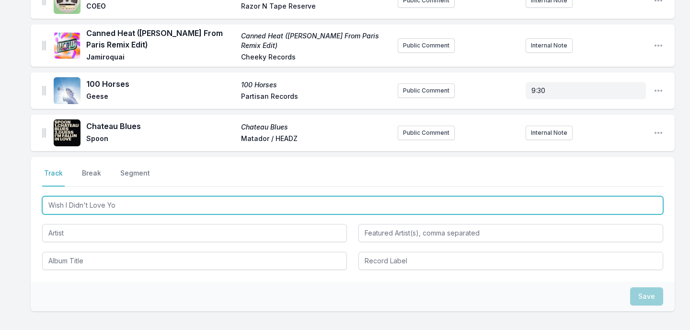
type input "Wish I Didn't Love You"
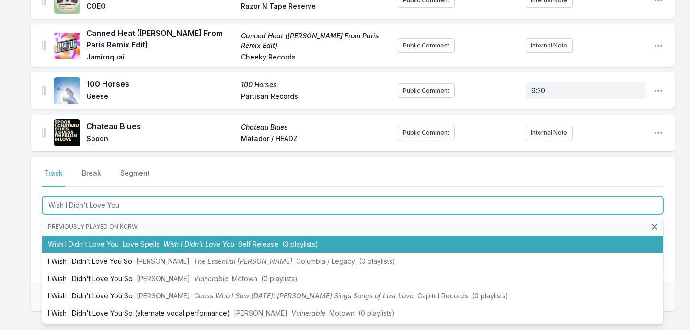
click at [83, 250] on li "Wish I Didn't Love You Love Spells Wish I Didn't Love You Self Release (3 playl…" at bounding box center [352, 243] width 621 height 17
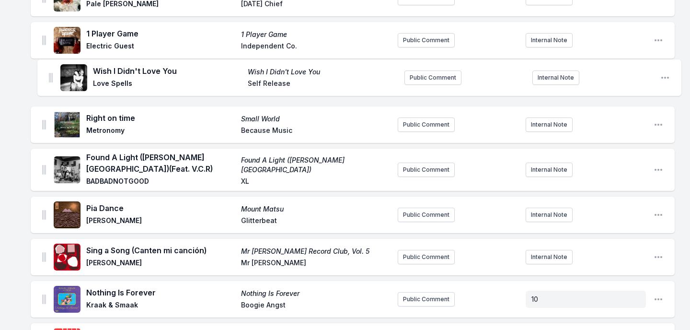
scroll to position [141, 0]
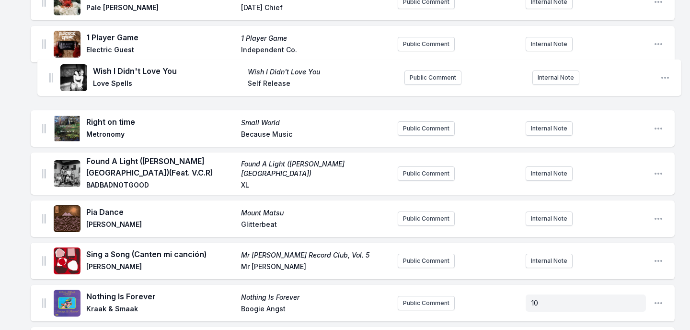
drag, startPoint x: 43, startPoint y: 132, endPoint x: 49, endPoint y: 75, distance: 57.9
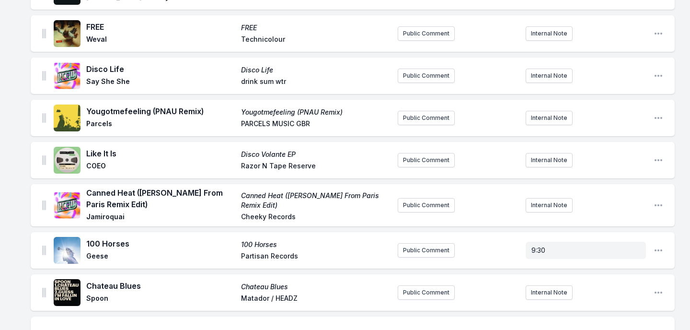
scroll to position [982, 0]
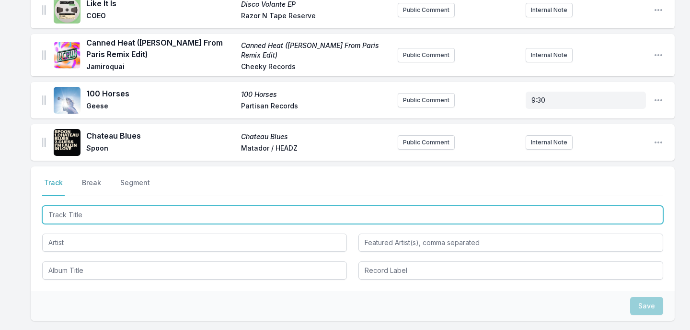
click at [81, 215] on input "Track Title" at bounding box center [352, 215] width 621 height 18
type input "Teach Me How To Love"
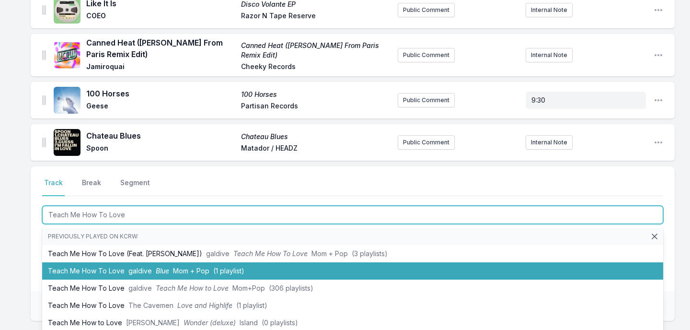
click at [79, 273] on li "Teach Me How To Love galdive Blue Mom + Pop (1 playlist)" at bounding box center [352, 270] width 621 height 17
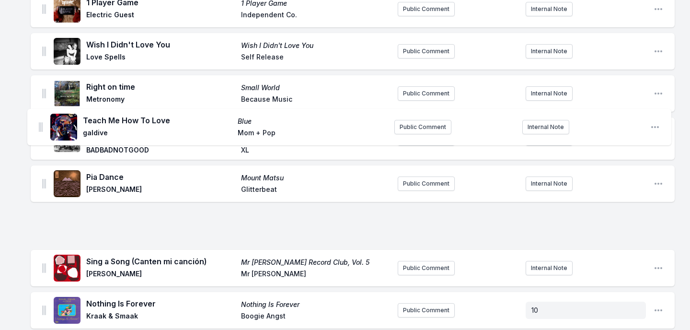
scroll to position [135, 0]
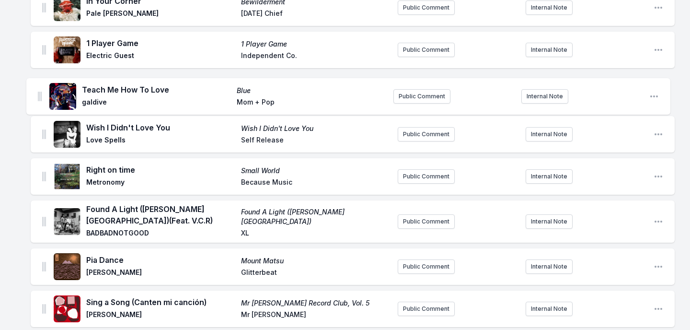
drag, startPoint x: 44, startPoint y: 140, endPoint x: 39, endPoint y: 92, distance: 48.6
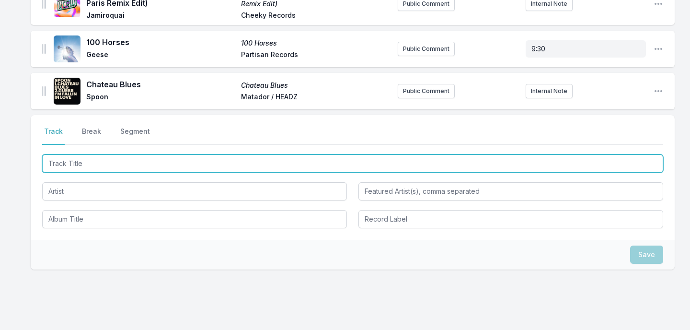
scroll to position [1097, 0]
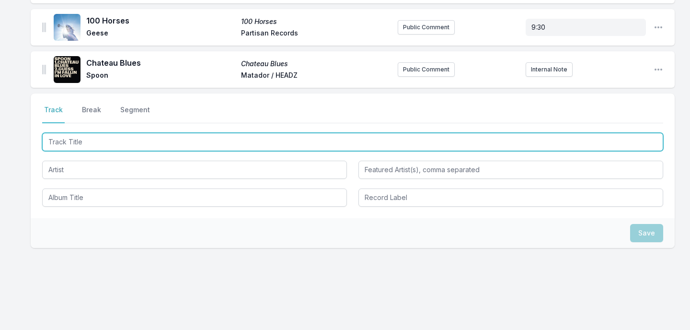
click at [241, 138] on input "Track Title" at bounding box center [352, 142] width 621 height 18
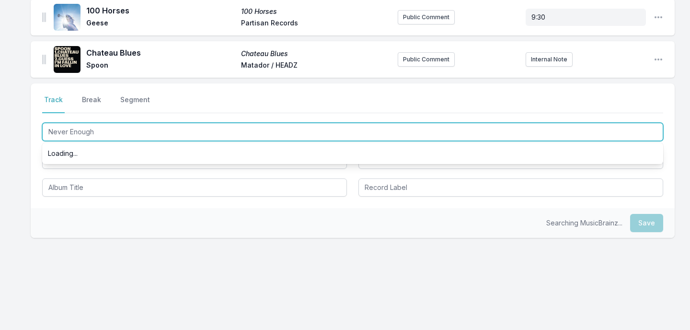
scroll to position [0, 0]
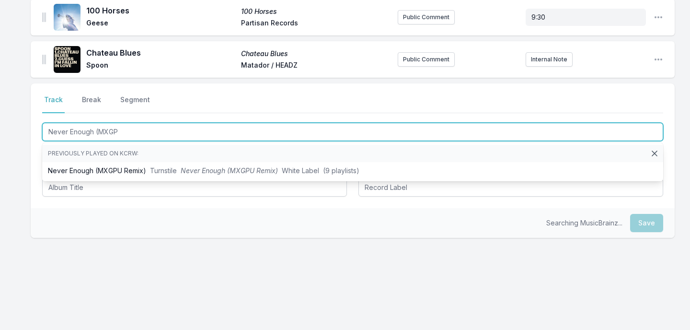
type input "Never Enough (MXGPU"
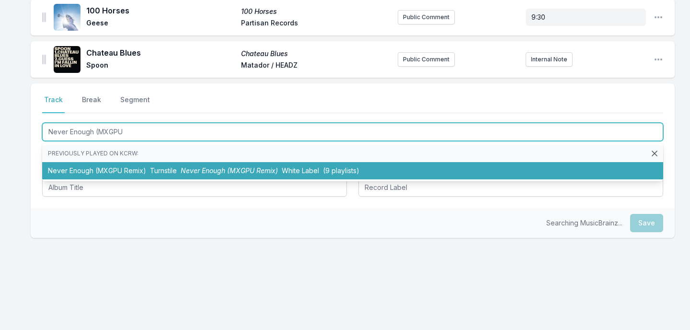
click at [208, 172] on span "Never Enough (MXGPU Remix)" at bounding box center [229, 170] width 97 height 8
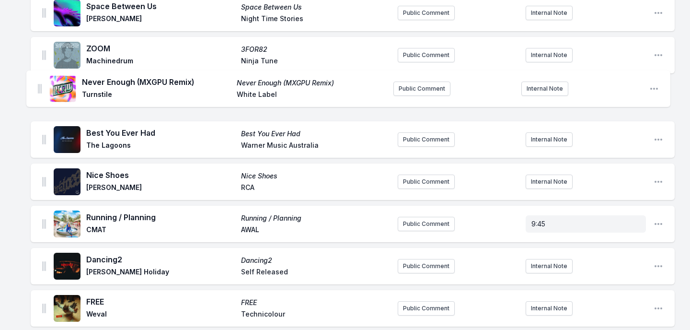
scroll to position [636, 0]
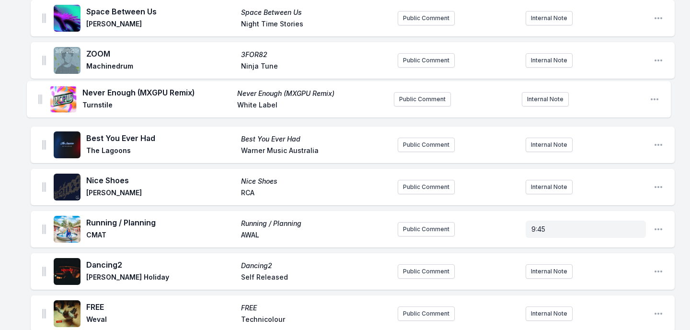
drag, startPoint x: 43, startPoint y: 58, endPoint x: 39, endPoint y: 94, distance: 36.6
click at [39, 94] on ul "In Your Corner Bewilderment Pale [PERSON_NAME][DATE] Chief Public Comment Inter…" at bounding box center [353, 39] width 644 height 1102
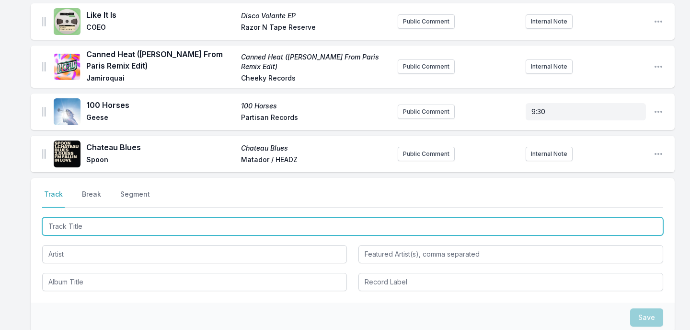
scroll to position [1071, 0]
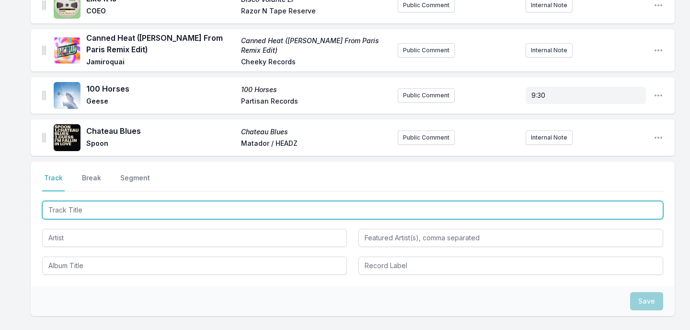
click at [75, 208] on input "Track Title" at bounding box center [352, 210] width 621 height 18
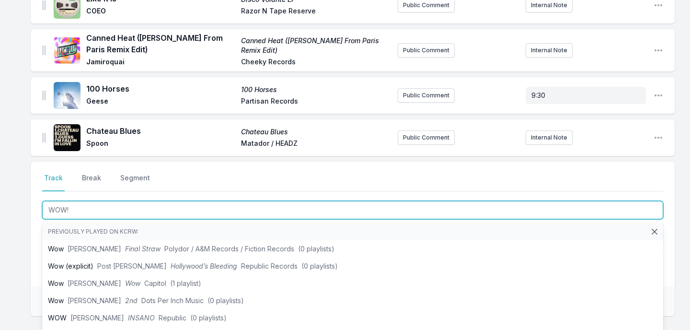
type input "WOW!"
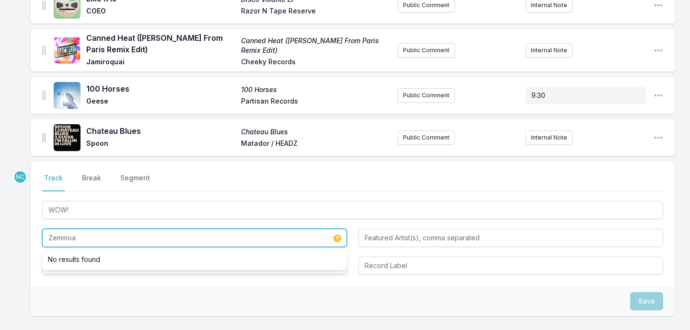
type input "Zemmoa"
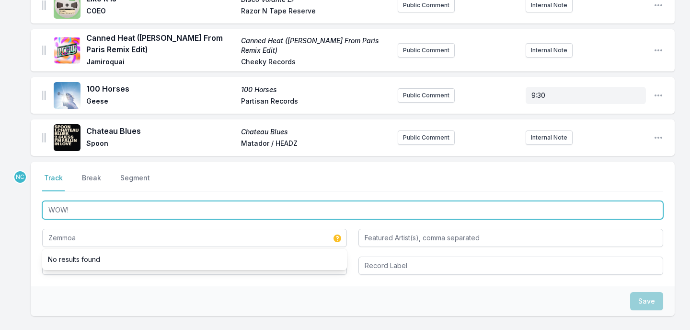
click at [84, 213] on input "WOW!" at bounding box center [352, 210] width 621 height 18
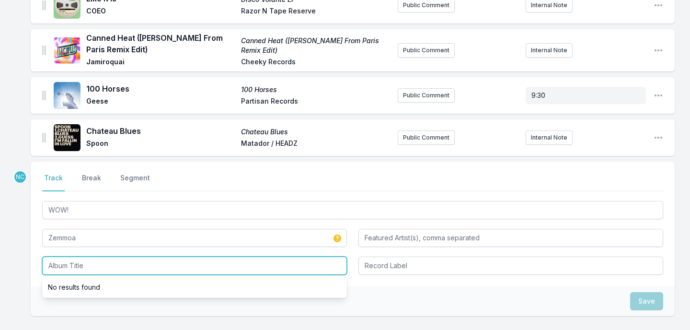
click at [77, 271] on input "Album Title" at bounding box center [194, 265] width 305 height 18
paste input "WOW!"
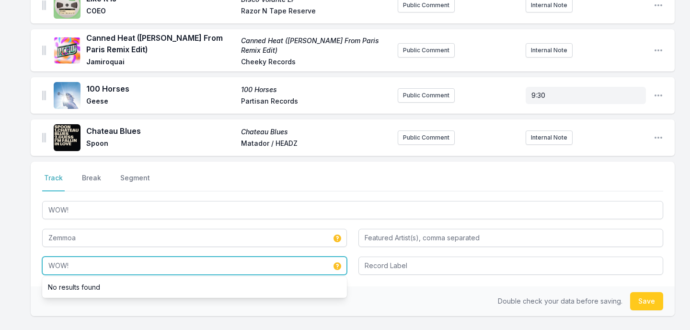
type input "WOW!"
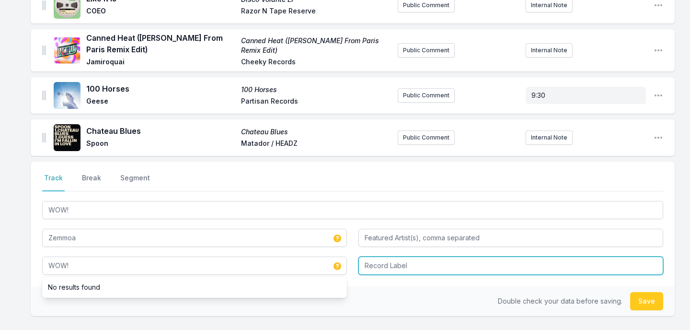
click at [408, 274] on input "Record Label" at bounding box center [510, 265] width 305 height 18
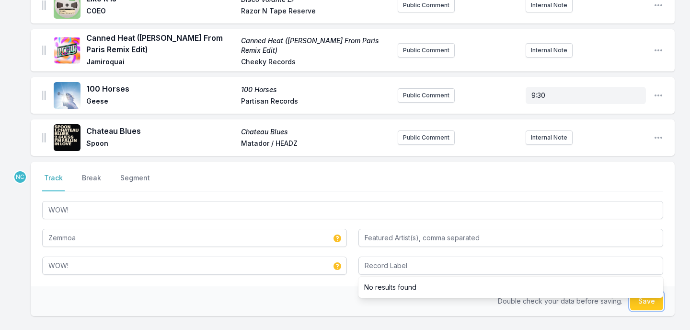
click at [639, 304] on button "Save" at bounding box center [646, 301] width 33 height 18
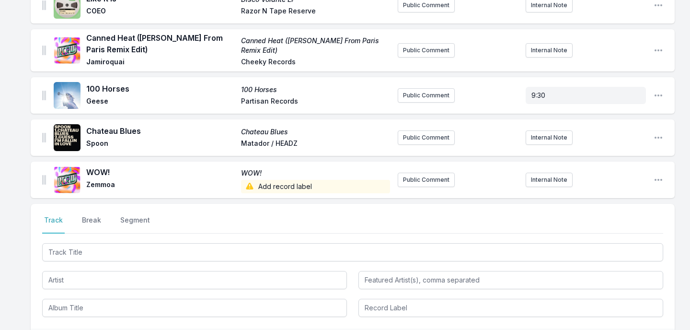
scroll to position [1113, 0]
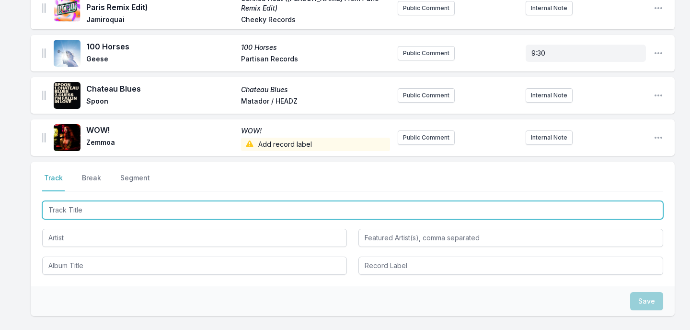
click at [549, 214] on input "Track Title" at bounding box center [352, 210] width 621 height 18
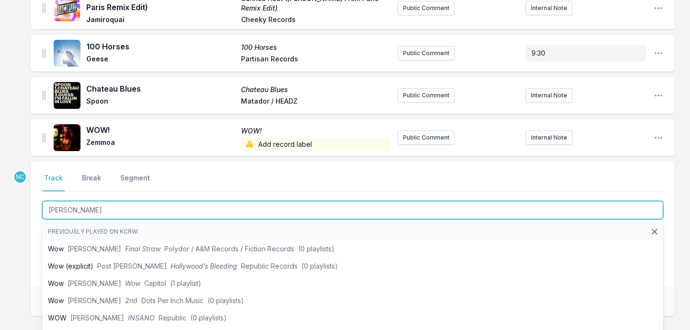
type input "Paradise"
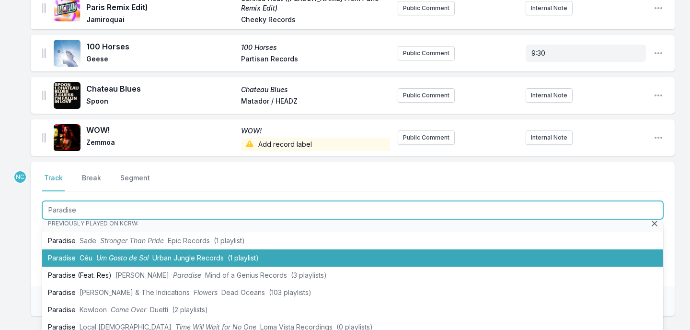
scroll to position [9, 0]
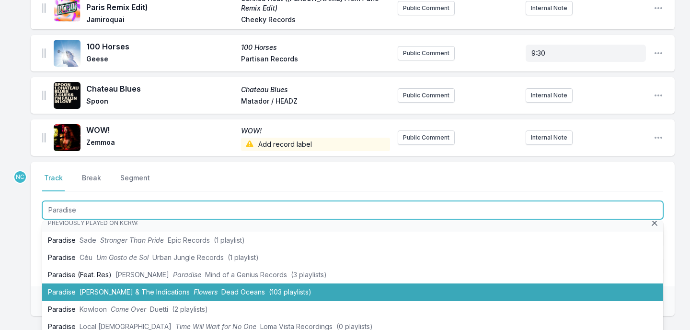
click at [357, 288] on li "Paradise [PERSON_NAME] & The Indications Flowers Dead Oceans (103 playlists)" at bounding box center [352, 291] width 621 height 17
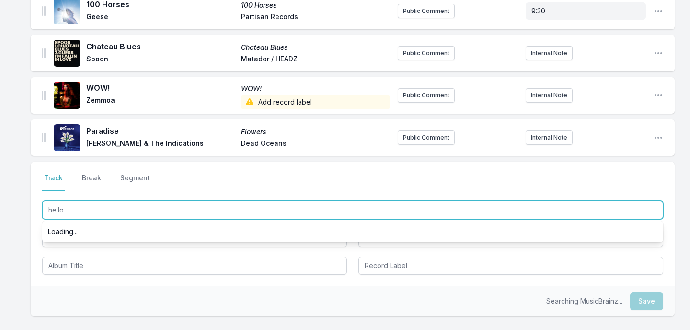
scroll to position [0, 0]
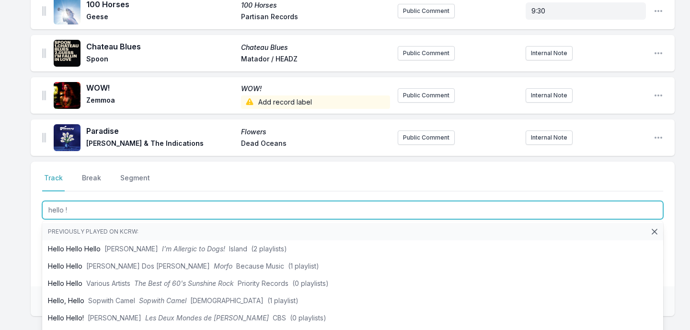
type input "hello !"
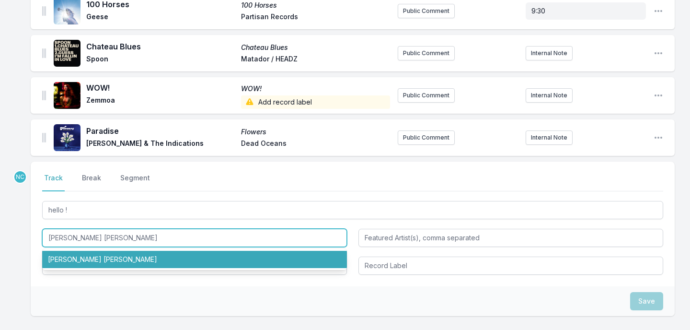
click at [250, 258] on li "[PERSON_NAME] [PERSON_NAME]" at bounding box center [194, 259] width 305 height 17
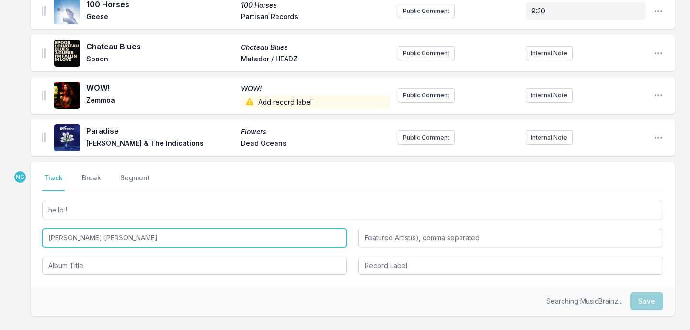
type input "[PERSON_NAME] [PERSON_NAME]"
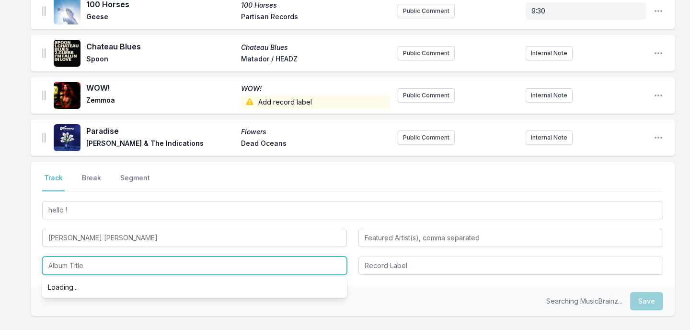
click at [239, 270] on input "Album Title" at bounding box center [194, 265] width 305 height 18
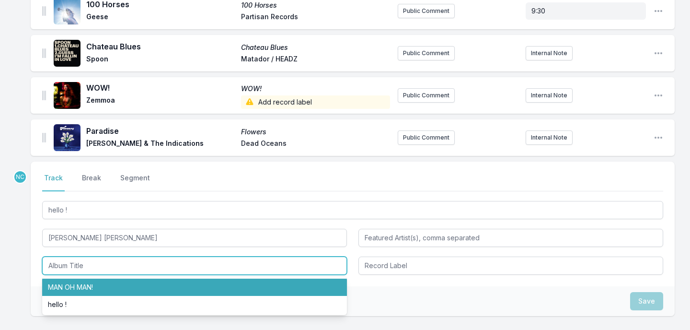
click at [232, 285] on li "MAN OH MAN!" at bounding box center [194, 286] width 305 height 17
type input "MAN OH MAN!"
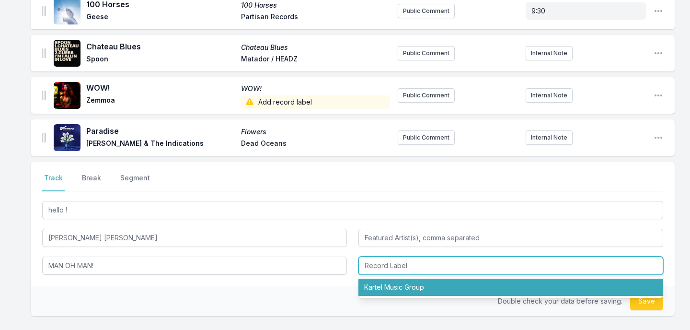
click at [401, 268] on input "Record Label" at bounding box center [510, 265] width 305 height 18
click at [402, 286] on li "Kartel Music Group" at bounding box center [510, 286] width 305 height 17
type input "Kartel Music Group"
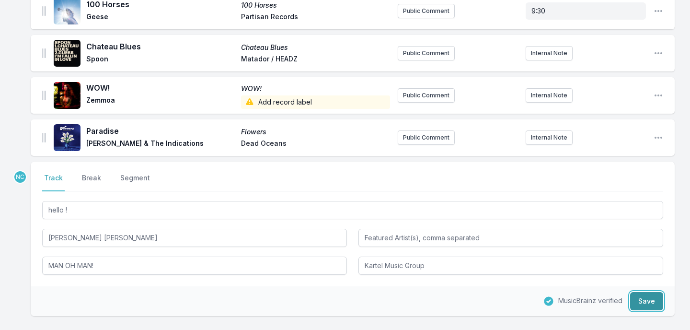
click at [645, 297] on button "Save" at bounding box center [646, 301] width 33 height 18
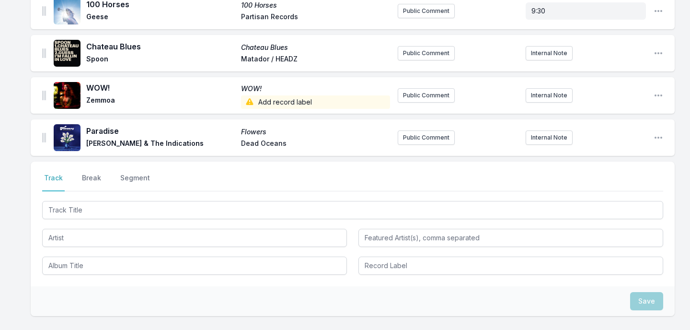
scroll to position [1197, 0]
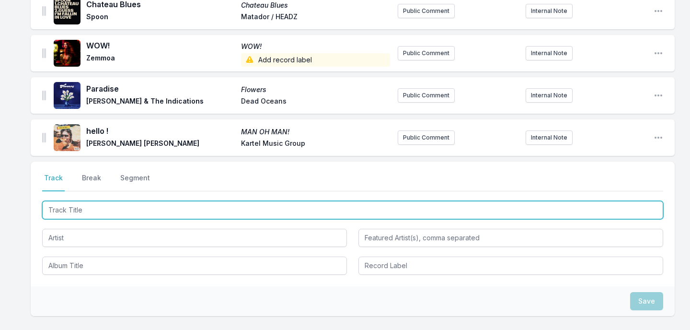
click at [326, 209] on input "Track Title" at bounding box center [352, 210] width 621 height 18
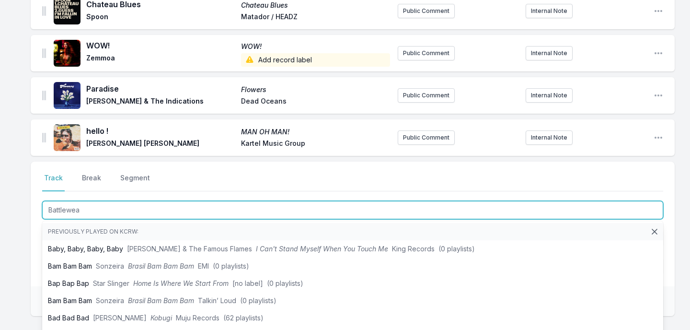
type input "Battlewear"
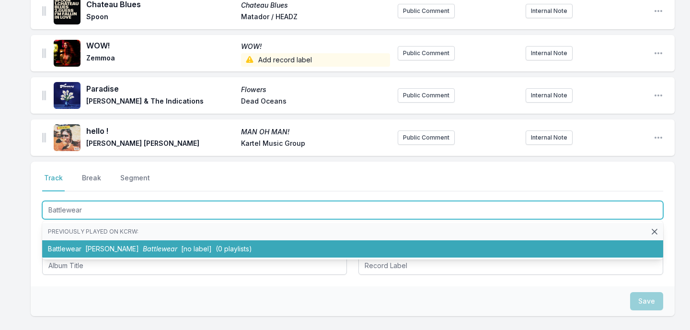
click at [271, 243] on li "Battlewear Kadhja Bonet Battlewear [no label] (0 playlists)" at bounding box center [352, 248] width 621 height 17
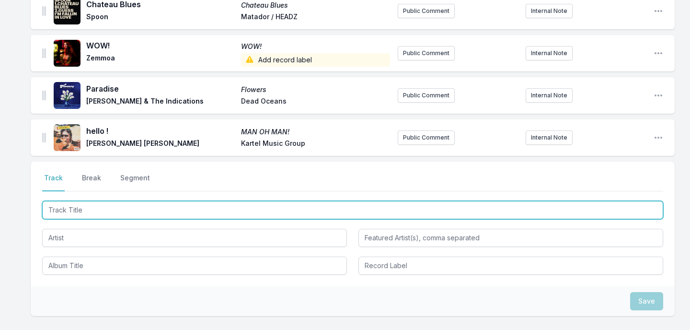
scroll to position [1239, 0]
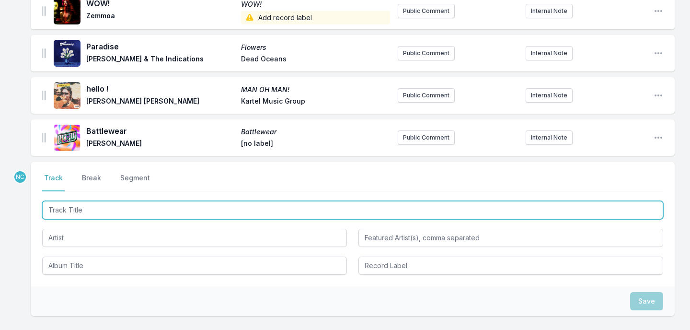
paste input "Loser"
type input "Loser"
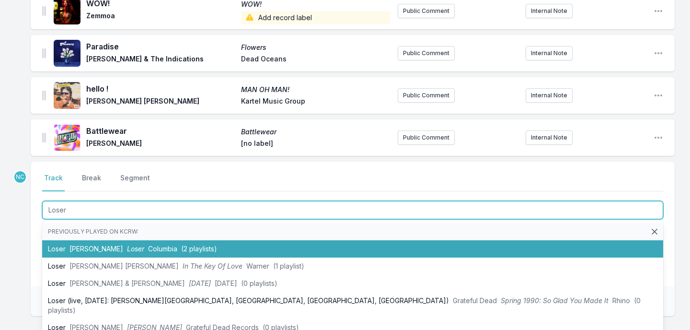
click at [150, 244] on li "Loser [PERSON_NAME] Loser Columbia (2 playlists)" at bounding box center [352, 248] width 621 height 17
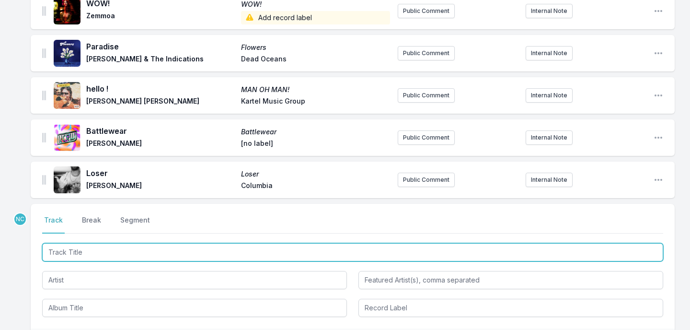
scroll to position [1282, 0]
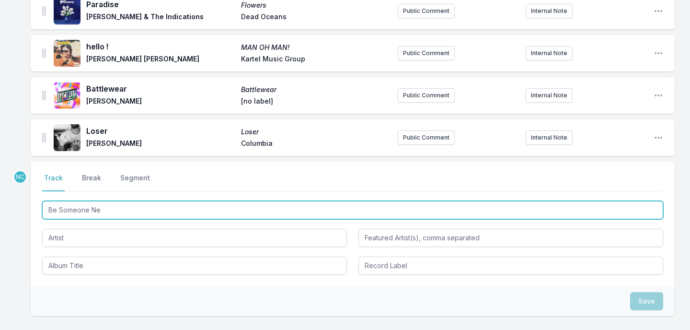
type input "Be Someone New"
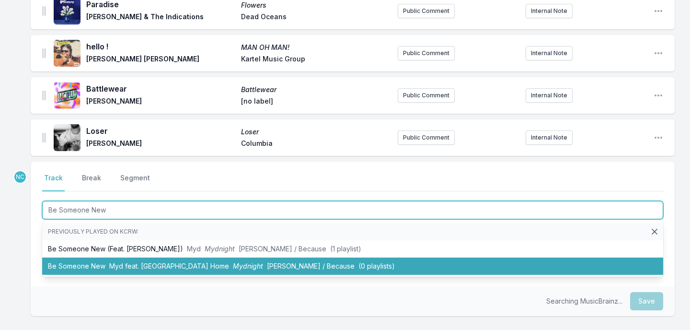
click at [146, 263] on span "Myd feat. [GEOGRAPHIC_DATA] Home" at bounding box center [169, 266] width 120 height 8
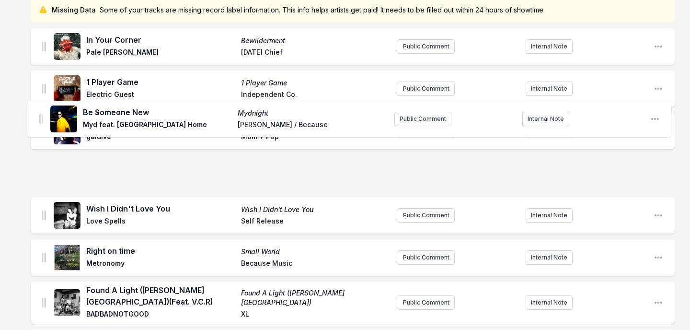
scroll to position [88, 0]
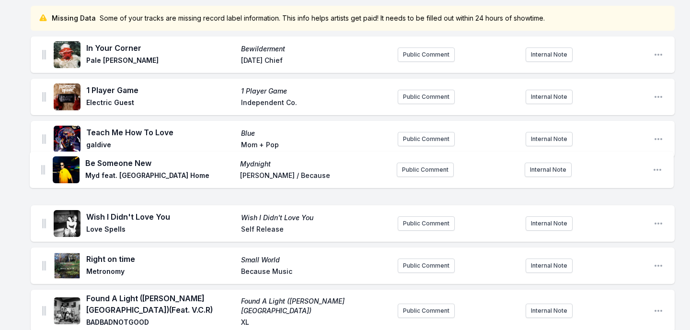
drag, startPoint x: 44, startPoint y: 136, endPoint x: 43, endPoint y: 166, distance: 30.7
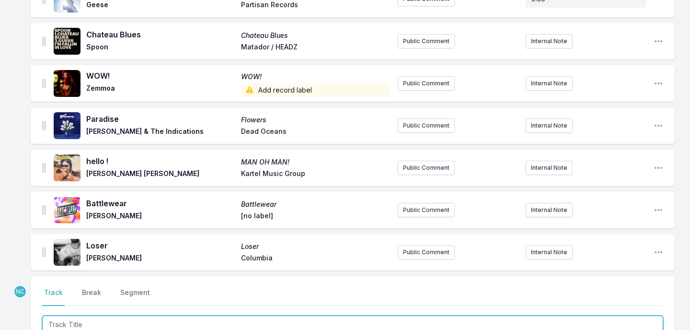
scroll to position [1248, 0]
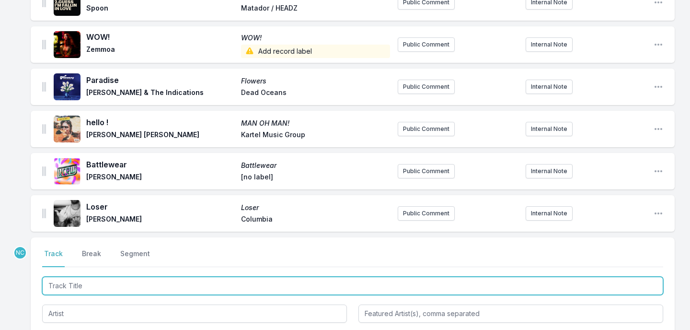
click at [87, 287] on input "Track Title" at bounding box center [352, 285] width 621 height 18
paste input "I Feel Bad For You, [PERSON_NAME]"
type input "I Feel Bad For You, [PERSON_NAME]"
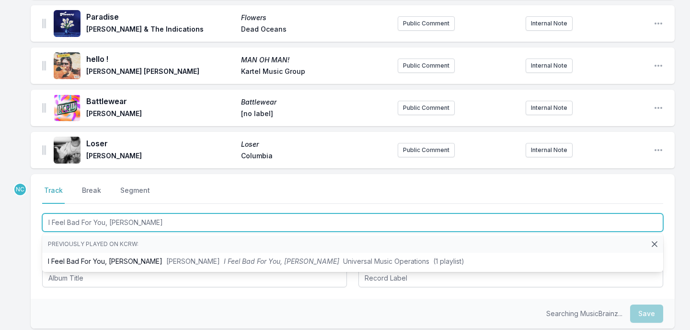
scroll to position [1321, 0]
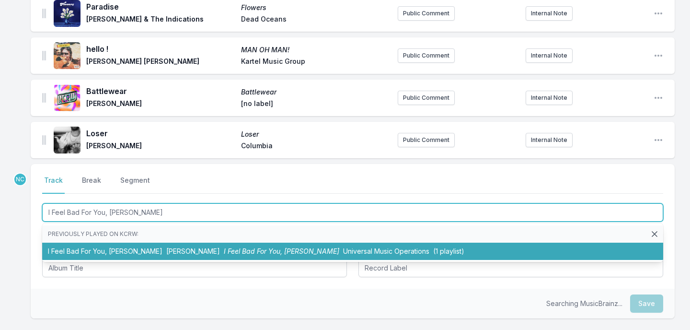
click at [111, 256] on li "I Feel Bad For You, [PERSON_NAME] [PERSON_NAME] I Feel Bad For You, [PERSON_NAM…" at bounding box center [352, 250] width 621 height 17
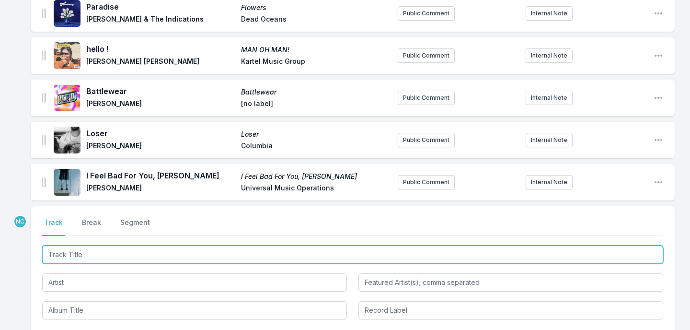
scroll to position [1364, 0]
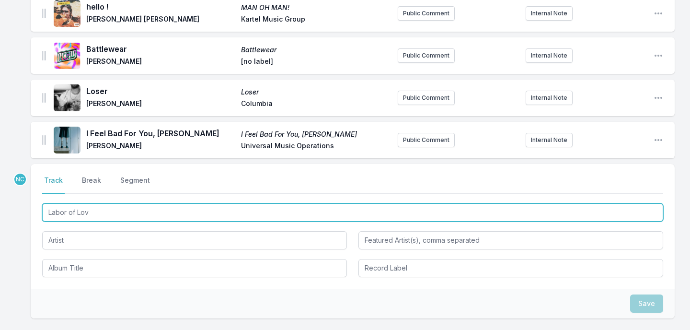
type input "Labor of Love"
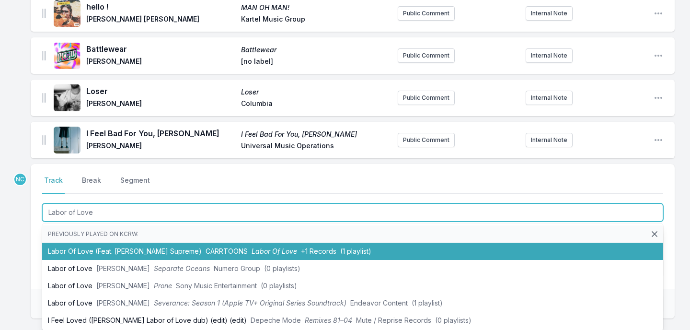
click at [206, 252] on span "CARRTOONS" at bounding box center [227, 251] width 42 height 8
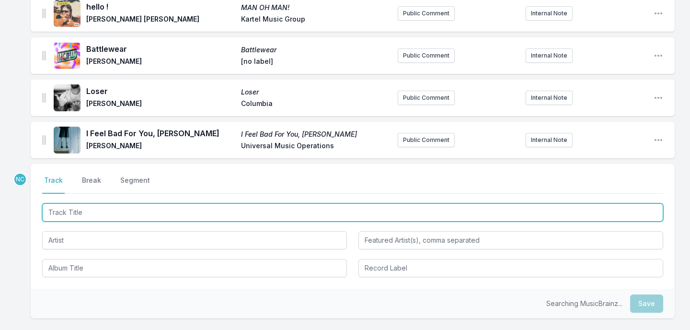
scroll to position [1406, 0]
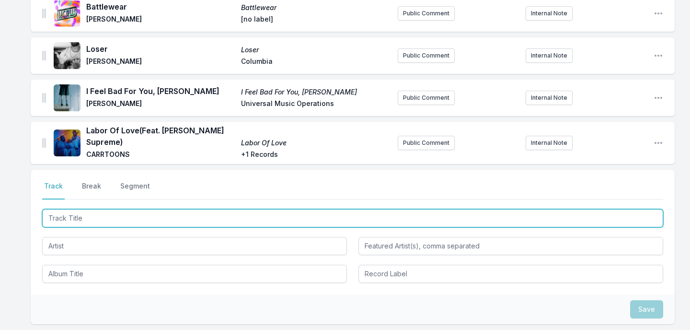
paste input "Born Under Punches"
type input "Born Under Punches"
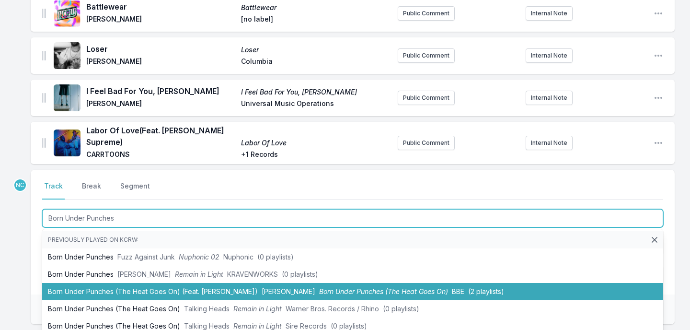
click at [138, 284] on li "Born Under Punches (The Heat Goes On) (Feat. [PERSON_NAME]) [PERSON_NAME] Born …" at bounding box center [352, 291] width 621 height 17
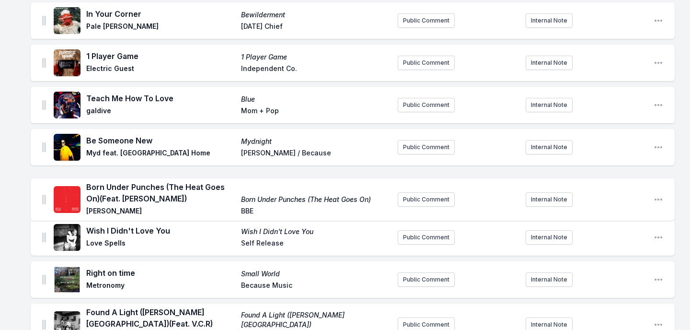
scroll to position [142, 0]
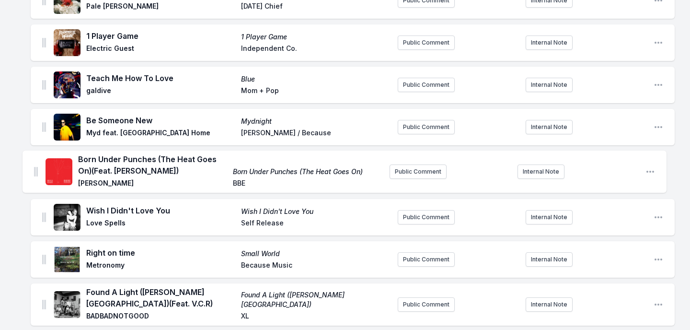
drag, startPoint x: 44, startPoint y: 135, endPoint x: 35, endPoint y: 165, distance: 31.3
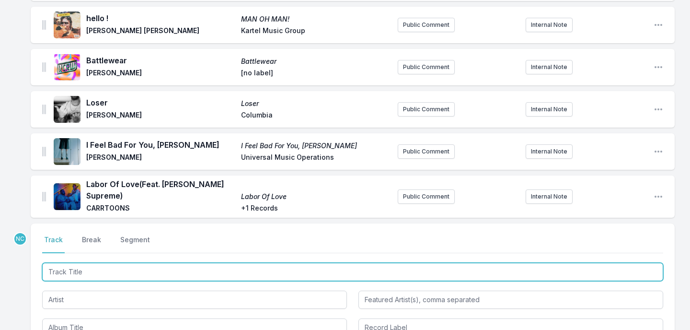
scroll to position [1534, 0]
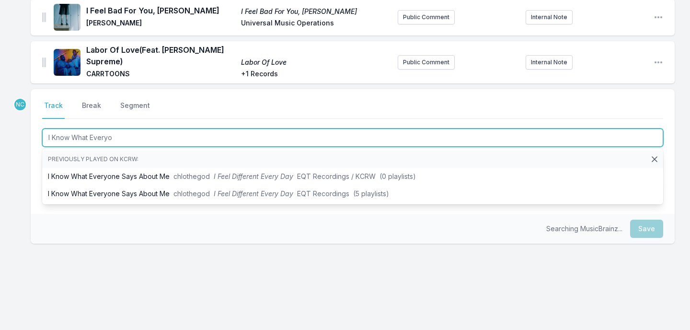
type input "I Know What Everyon"
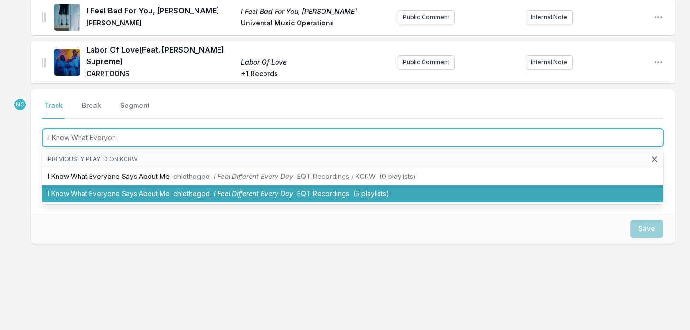
click at [129, 185] on li "I Know What Everyone Says About Me chlothegod I Feel Different Every Day EQT Re…" at bounding box center [352, 193] width 621 height 17
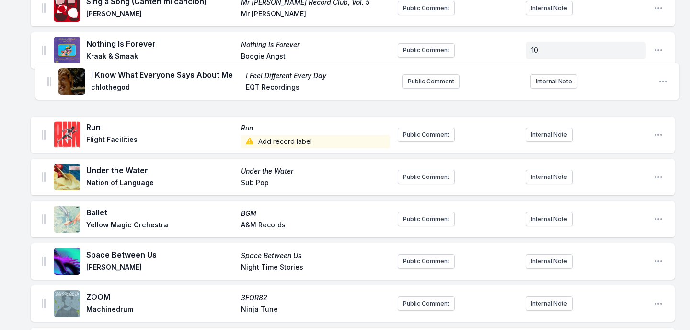
scroll to position [521, 0]
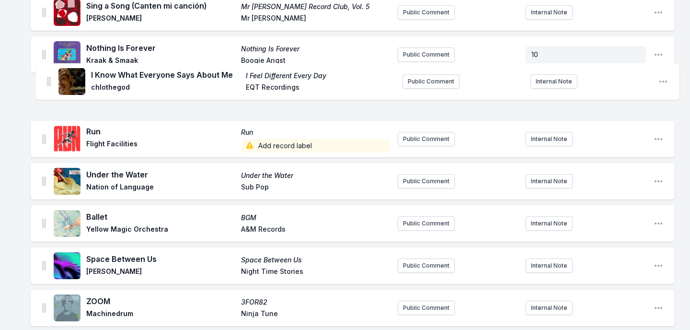
drag, startPoint x: 43, startPoint y: 60, endPoint x: 48, endPoint y: 80, distance: 20.2
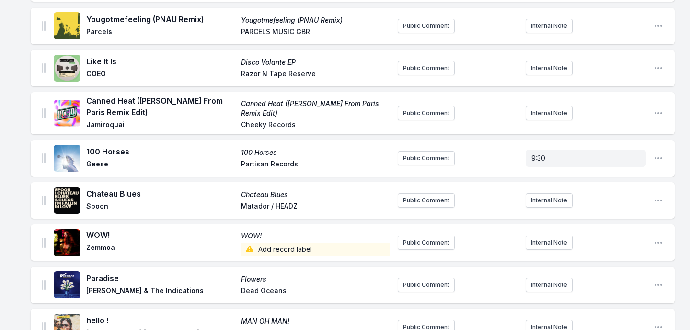
scroll to position [1496, 0]
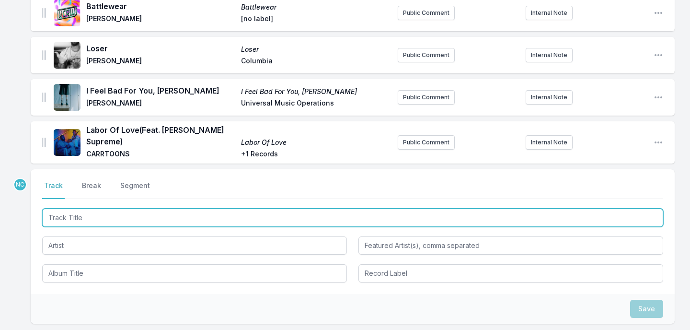
paste input "Step In"
type input "Step In"
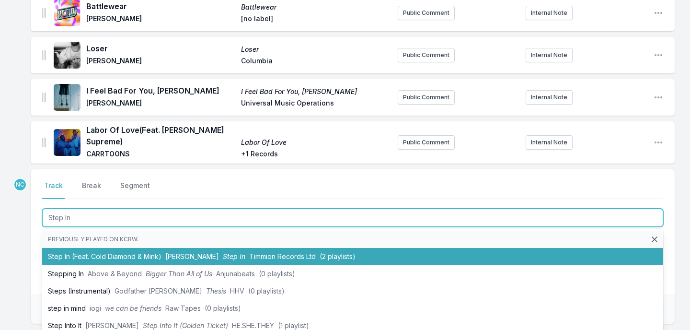
click at [189, 252] on span "[PERSON_NAME]" at bounding box center [192, 256] width 54 height 8
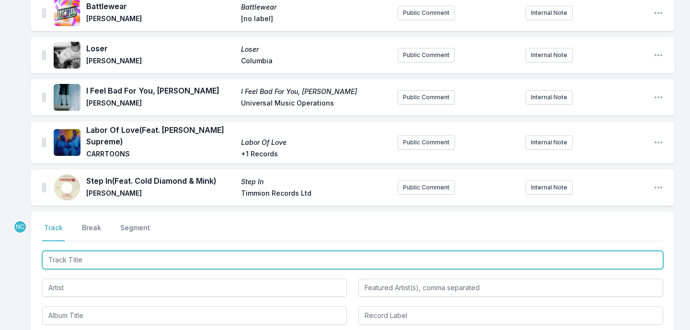
scroll to position [1538, 0]
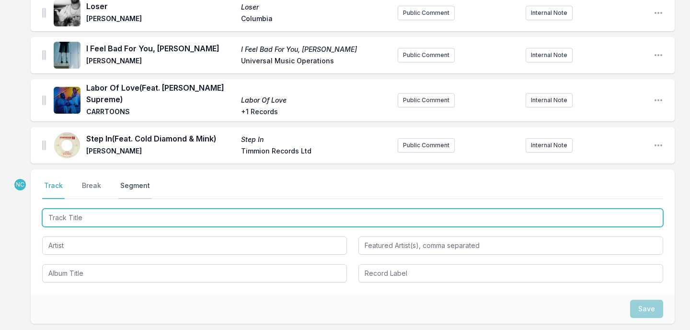
paste input "Last Time"
type input "Last Time"
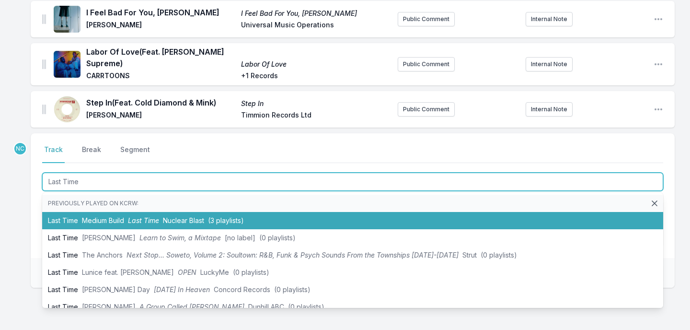
click at [126, 214] on li "Last Time Medium Build Last Time Nuclear Blast (3 playlists)" at bounding box center [352, 220] width 621 height 17
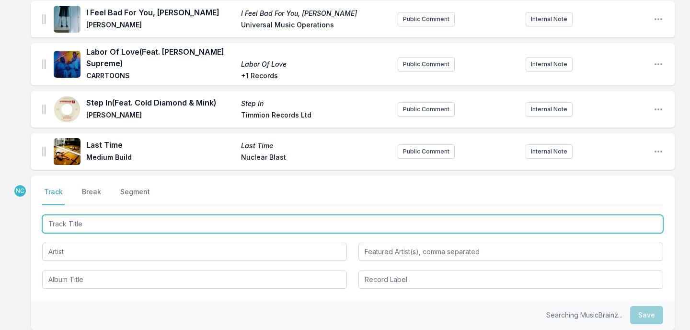
scroll to position [1617, 0]
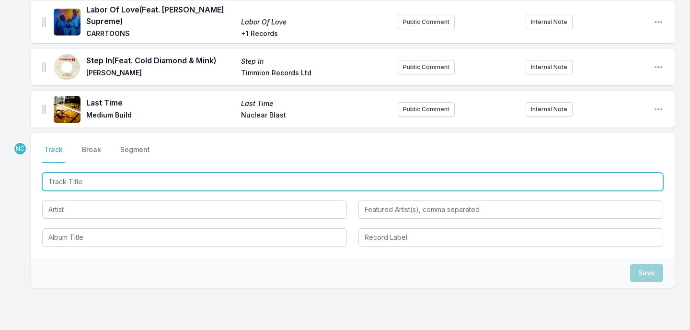
click at [168, 174] on input "Track Title" at bounding box center [352, 181] width 621 height 18
type input "Desire"
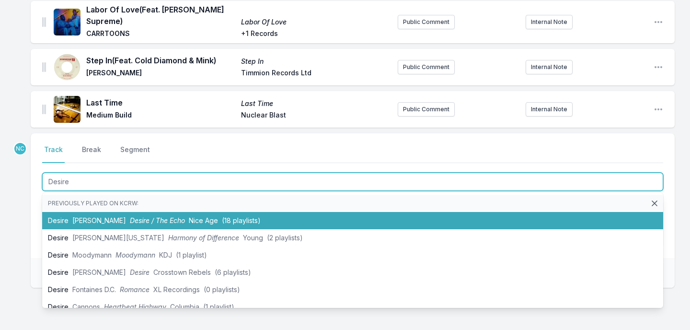
click at [179, 212] on li "Desire [PERSON_NAME] Desire / The Echo Nice Age ([DEMOGRAPHIC_DATA] playlists)" at bounding box center [352, 220] width 621 height 17
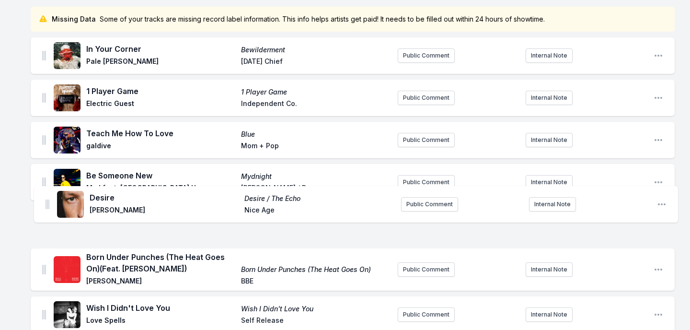
scroll to position [130, 0]
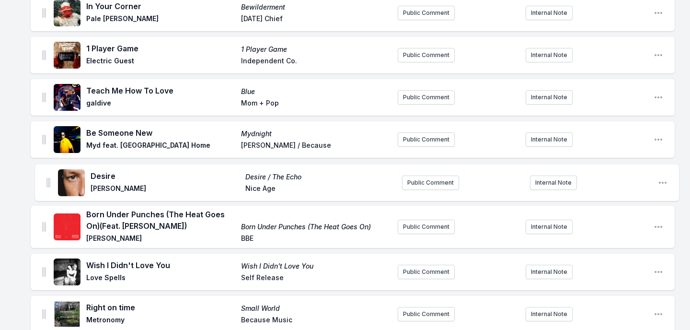
drag, startPoint x: 43, startPoint y: 104, endPoint x: 47, endPoint y: 181, distance: 76.8
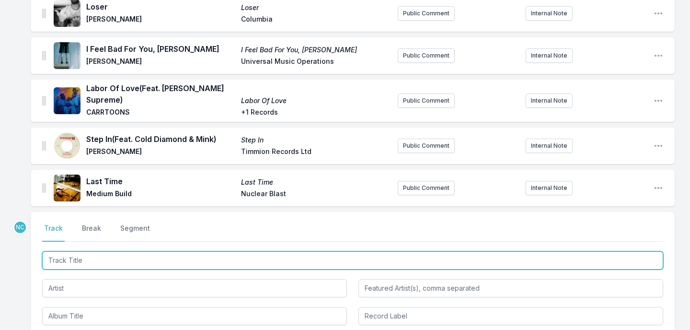
scroll to position [1606, 0]
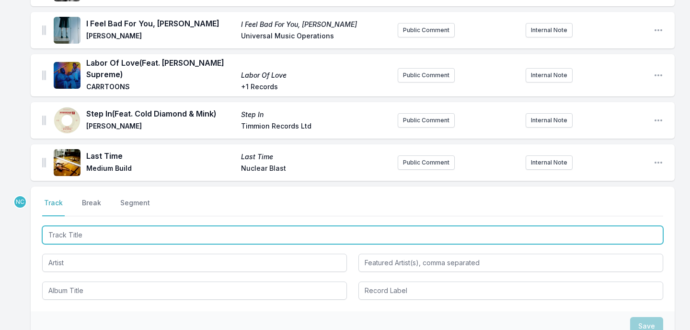
click at [128, 227] on input "Track Title" at bounding box center [352, 235] width 621 height 18
type input "Math Equation"
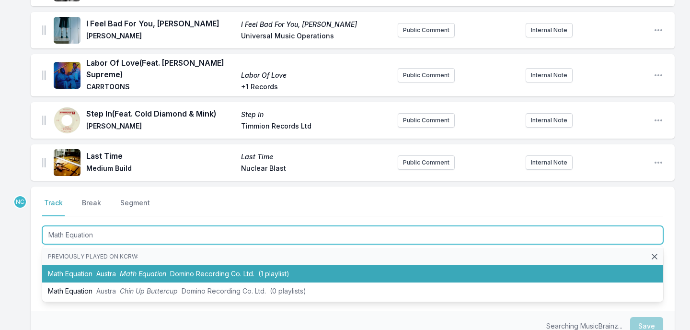
click at [113, 269] on span "Austra" at bounding box center [106, 273] width 20 height 8
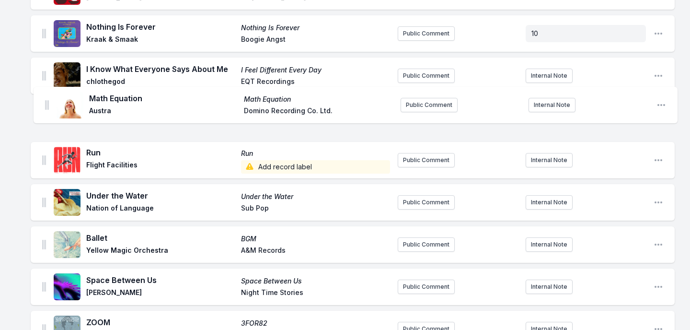
scroll to position [570, 0]
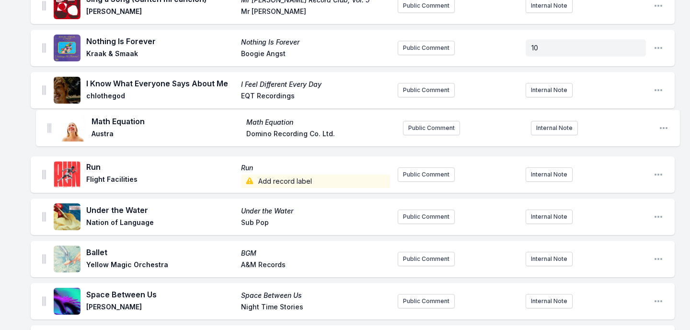
drag, startPoint x: 43, startPoint y: 155, endPoint x: 48, endPoint y: 124, distance: 31.6
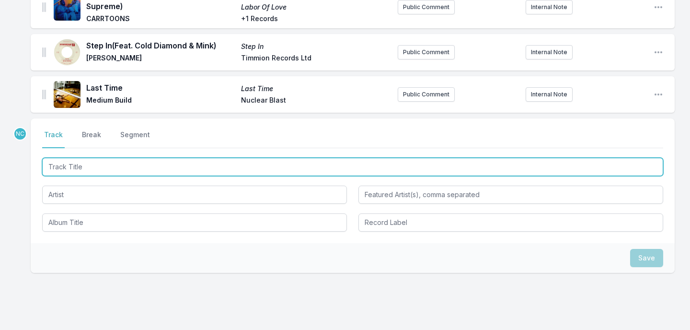
scroll to position [1745, 0]
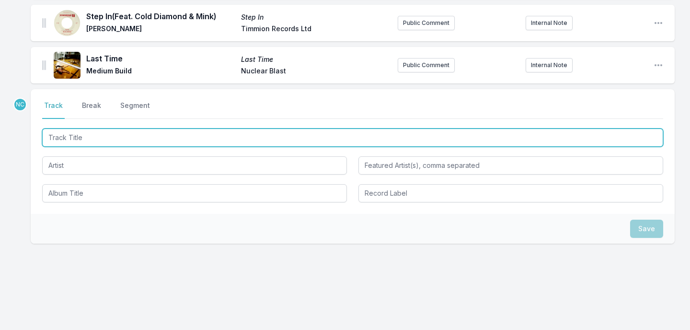
click at [194, 134] on input "Track Title" at bounding box center [352, 137] width 621 height 18
type input "If It's Not Luv"
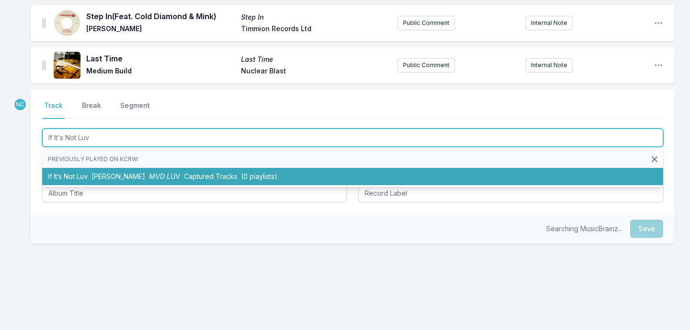
click at [169, 172] on span "MVD LUV" at bounding box center [164, 176] width 31 height 8
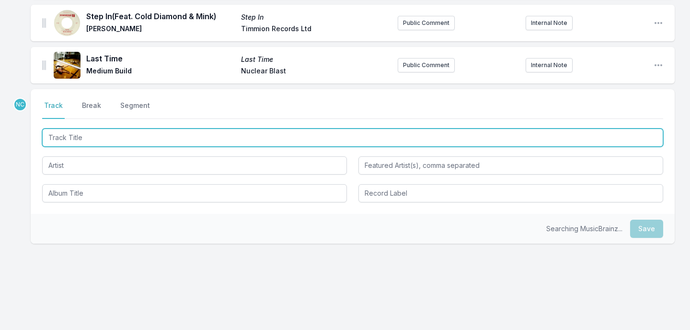
scroll to position [1787, 0]
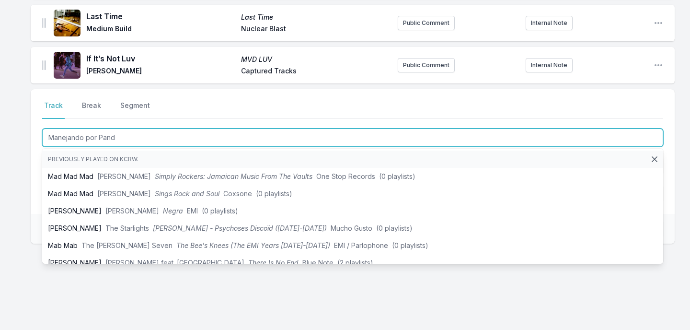
type input "Manejando por [PERSON_NAME]"
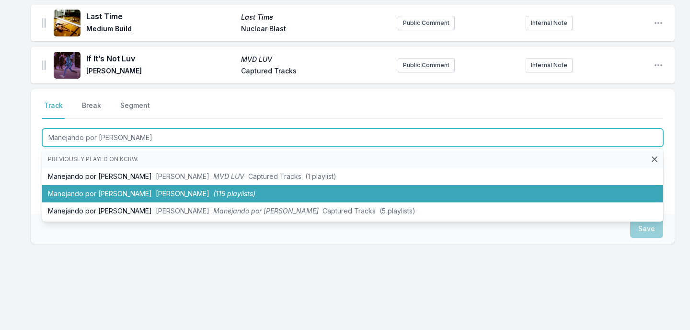
click at [156, 190] on span "[PERSON_NAME]" at bounding box center [183, 193] width 54 height 8
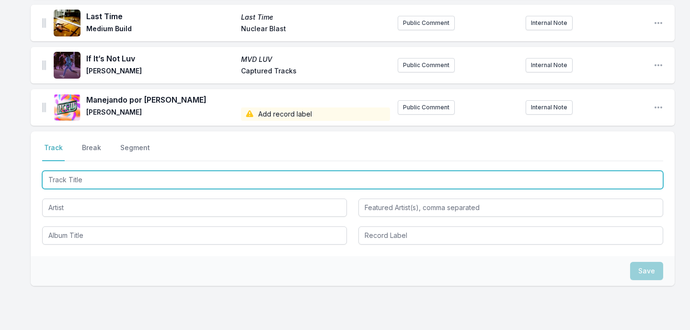
scroll to position [1829, 0]
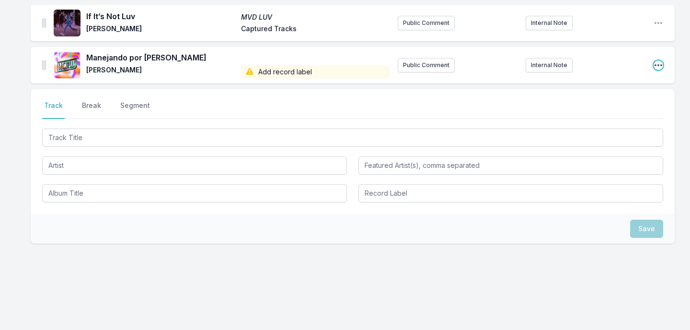
click at [659, 62] on icon "Open playlist item options" at bounding box center [659, 65] width 10 height 10
click at [645, 77] on button "Edit Track Details" at bounding box center [609, 84] width 107 height 17
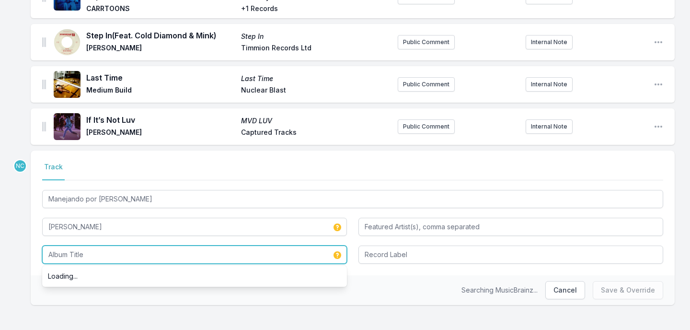
click at [201, 253] on input "Album Title" at bounding box center [194, 254] width 305 height 18
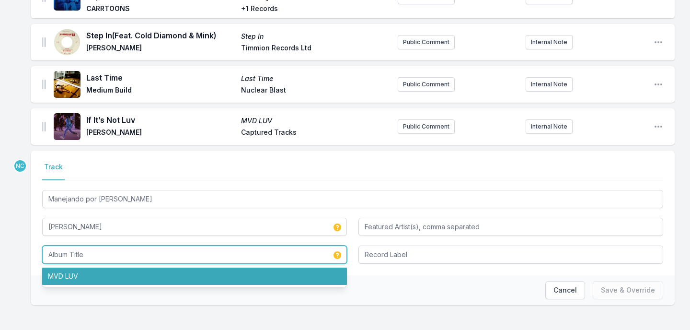
click at [206, 268] on li "MVD LUV" at bounding box center [194, 275] width 305 height 17
type input "MVD LUV"
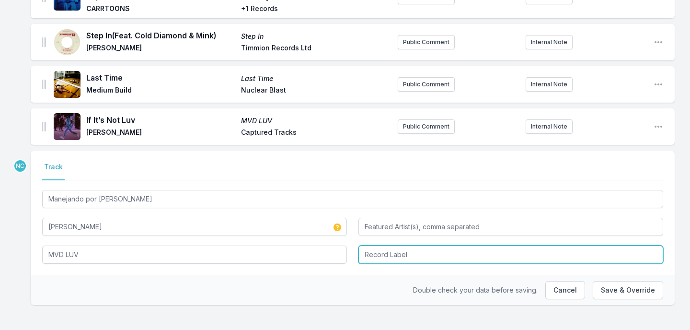
click at [404, 246] on input "Record Label" at bounding box center [510, 254] width 305 height 18
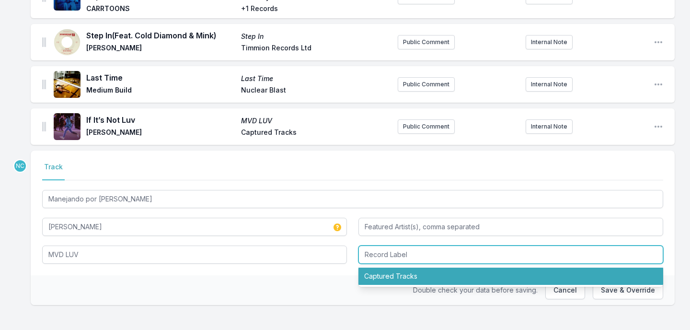
click at [413, 268] on li "Captured Tracks" at bounding box center [510, 275] width 305 height 17
type input "Captured Tracks"
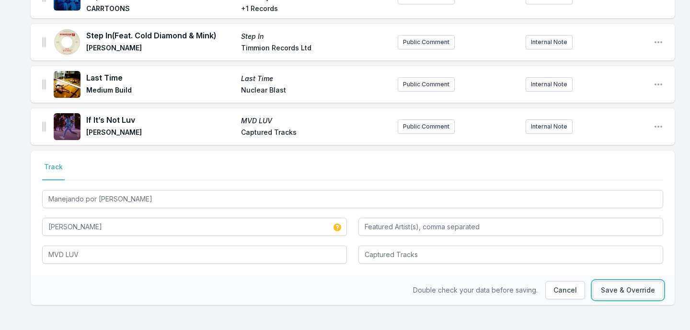
click at [609, 283] on button "Save & Override" at bounding box center [628, 290] width 70 height 18
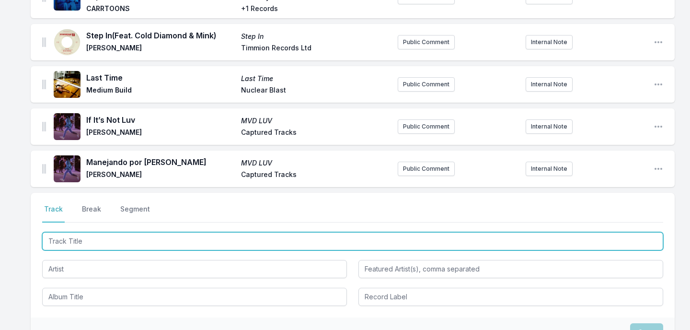
click at [86, 234] on input "Track Title" at bounding box center [352, 241] width 621 height 18
paste input "Tu Poder"
type input "Tu Poder"
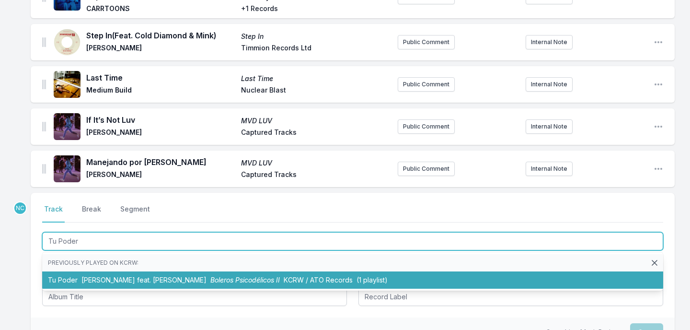
click at [77, 275] on li "Tu Poder [PERSON_NAME] feat. [PERSON_NAME] Psicodélicos II KCRW / ATO Records (…" at bounding box center [352, 279] width 621 height 17
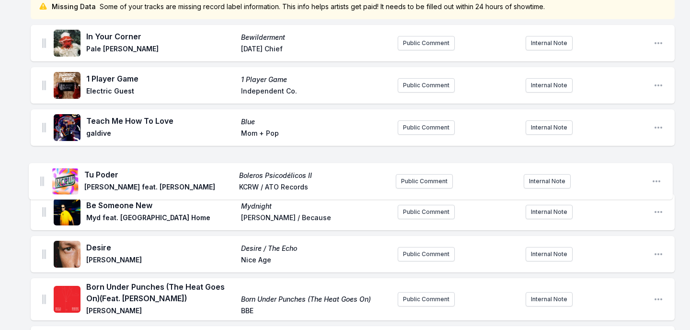
scroll to position [107, 0]
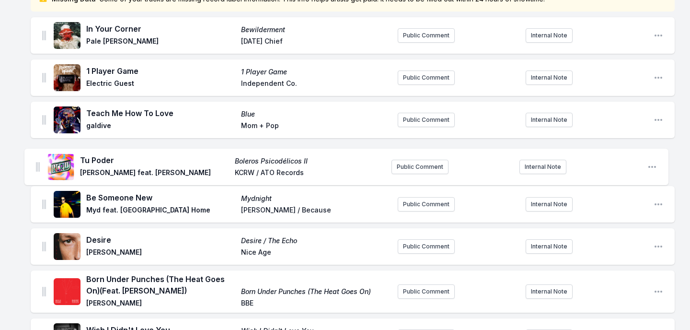
drag, startPoint x: 44, startPoint y: 162, endPoint x: 37, endPoint y: 162, distance: 6.7
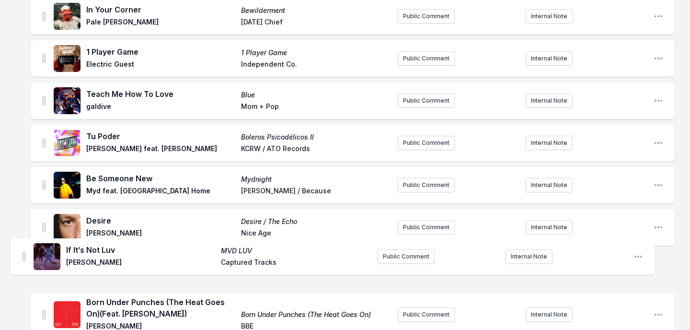
scroll to position [128, 0]
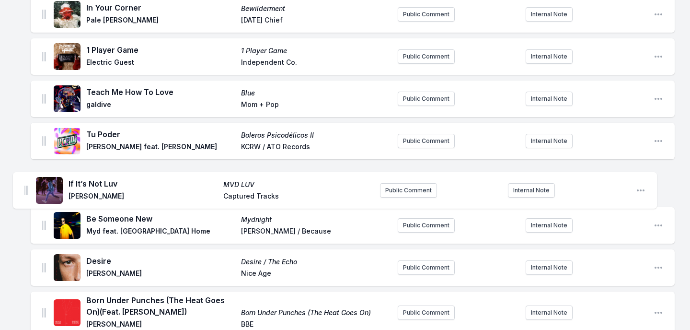
drag, startPoint x: 44, startPoint y: 48, endPoint x: 26, endPoint y: 183, distance: 135.7
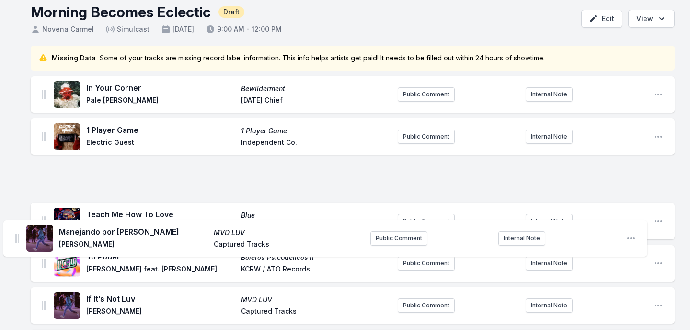
scroll to position [148, 0]
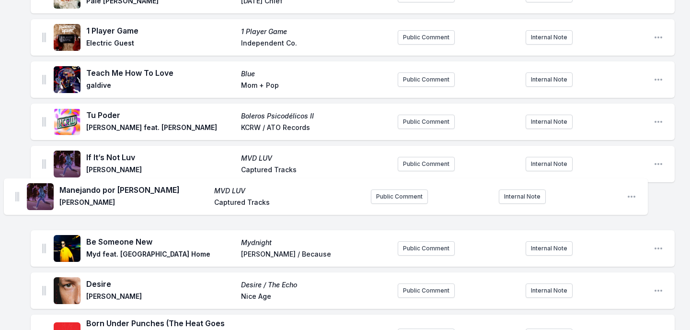
drag, startPoint x: 44, startPoint y: 60, endPoint x: 17, endPoint y: 195, distance: 137.3
